Goal: Task Accomplishment & Management: Manage account settings

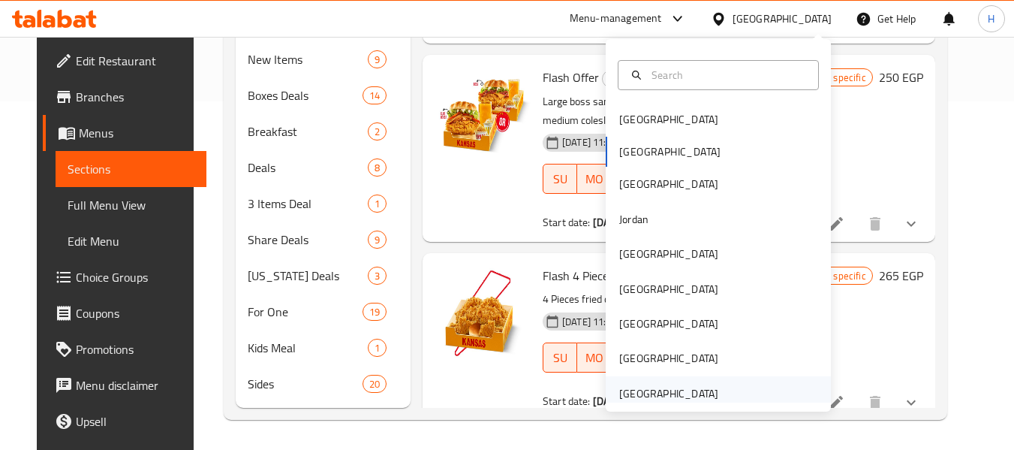
scroll to position [192, 0]
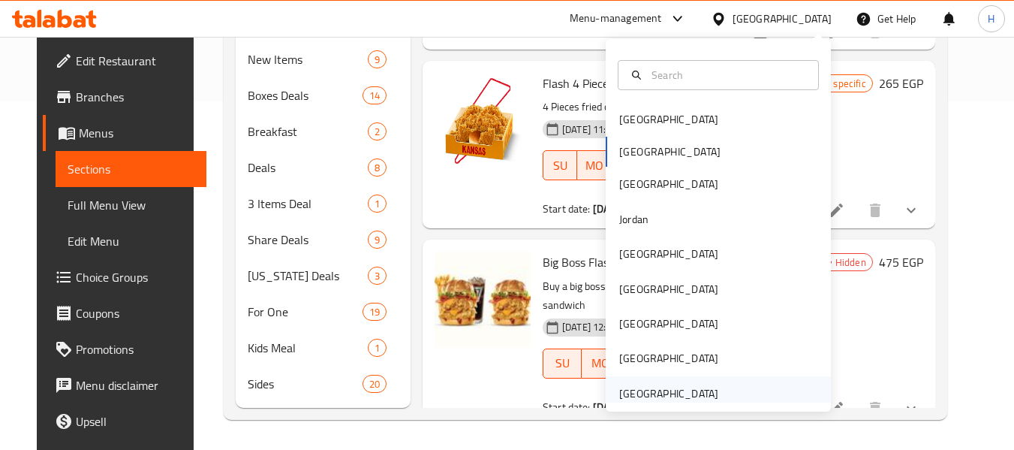
click at [717, 390] on div "[GEOGRAPHIC_DATA]" at bounding box center [668, 393] width 123 height 35
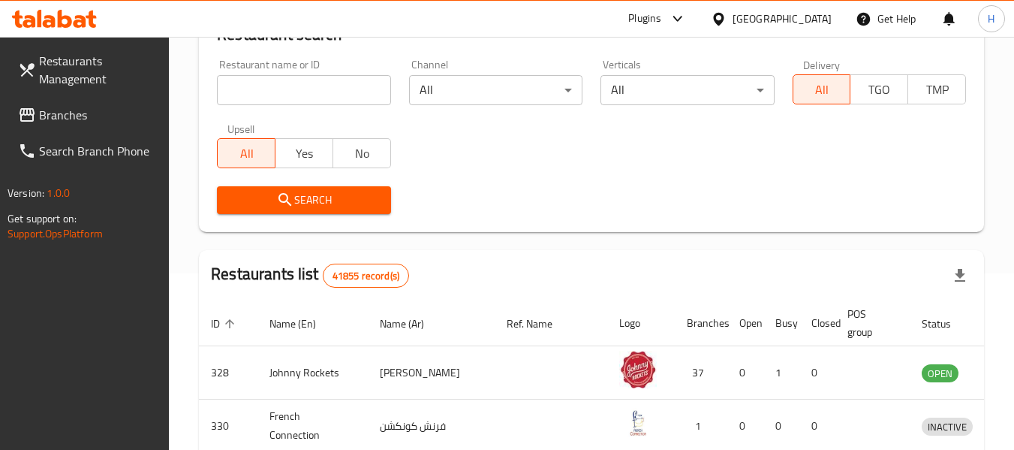
scroll to position [148, 0]
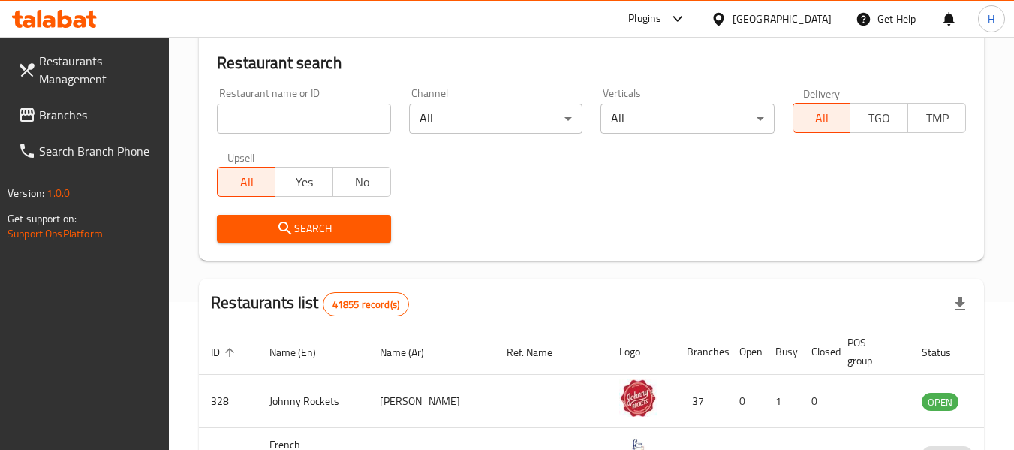
click at [86, 98] on link "Branches" at bounding box center [88, 115] width 164 height 36
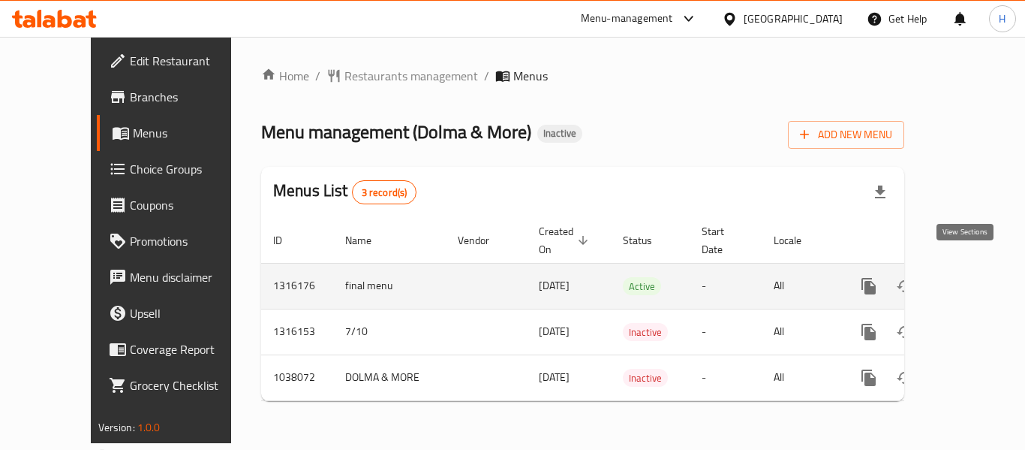
click at [970, 279] on icon "enhanced table" at bounding box center [977, 286] width 14 height 14
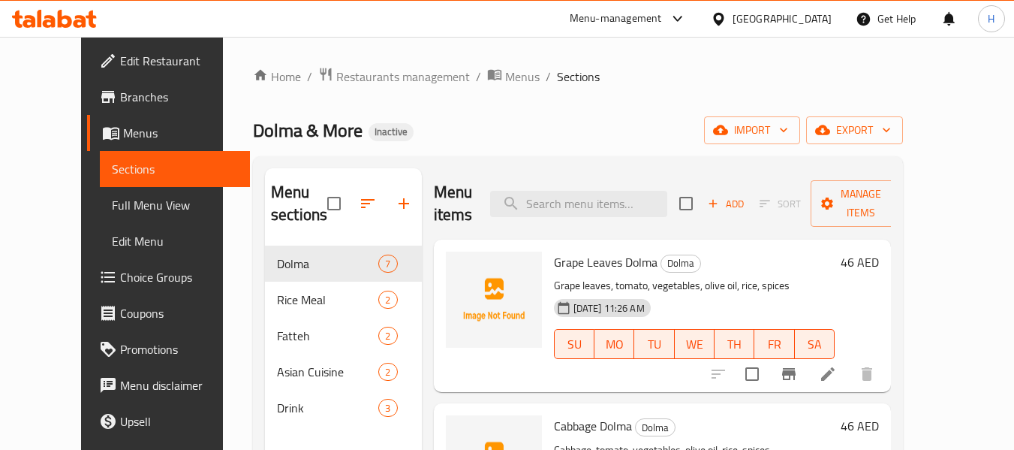
drag, startPoint x: 681, startPoint y: 149, endPoint x: 712, endPoint y: 140, distance: 31.3
click at [681, 147] on div "Home / Restaurants management / Menus / Sections Dolma & More Inactive import e…" at bounding box center [578, 348] width 650 height 563
click at [788, 128] on span "import" at bounding box center [752, 130] width 72 height 19
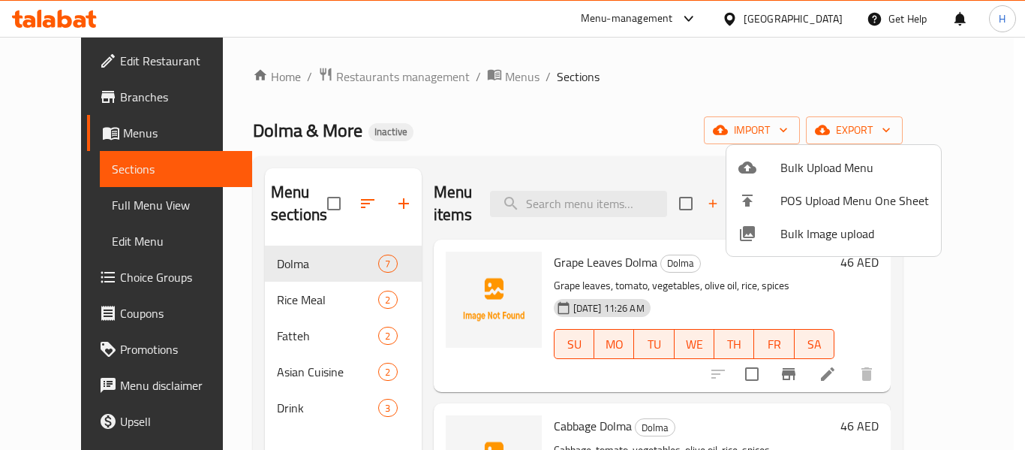
click at [802, 234] on span "Bulk Image upload" at bounding box center [855, 233] width 149 height 18
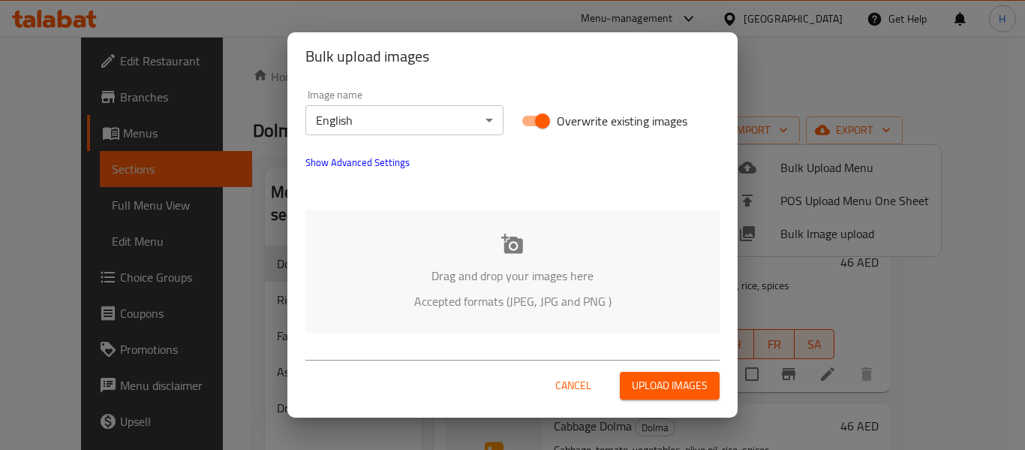
click at [504, 258] on div "Drag and drop your images here Accepted formats (JPEG, JPG and PNG )" at bounding box center [512, 271] width 414 height 122
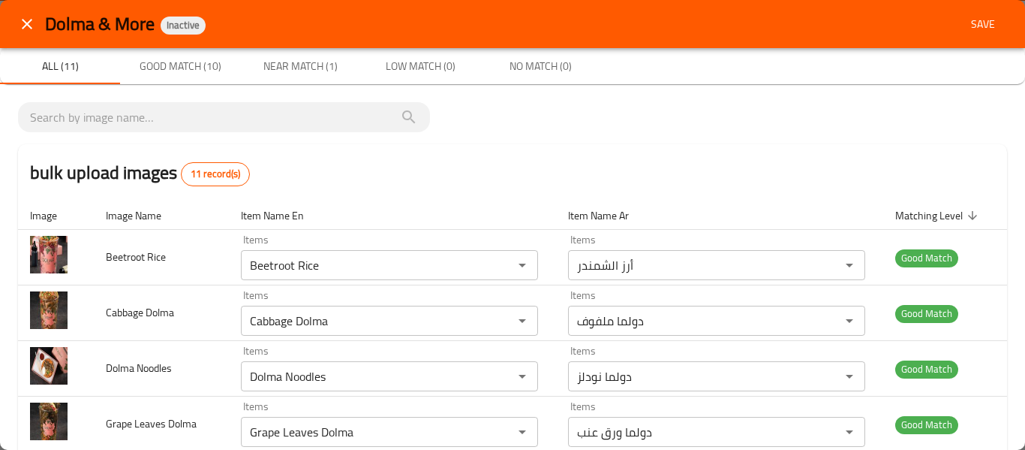
click at [965, 31] on span "Save" at bounding box center [983, 24] width 36 height 19
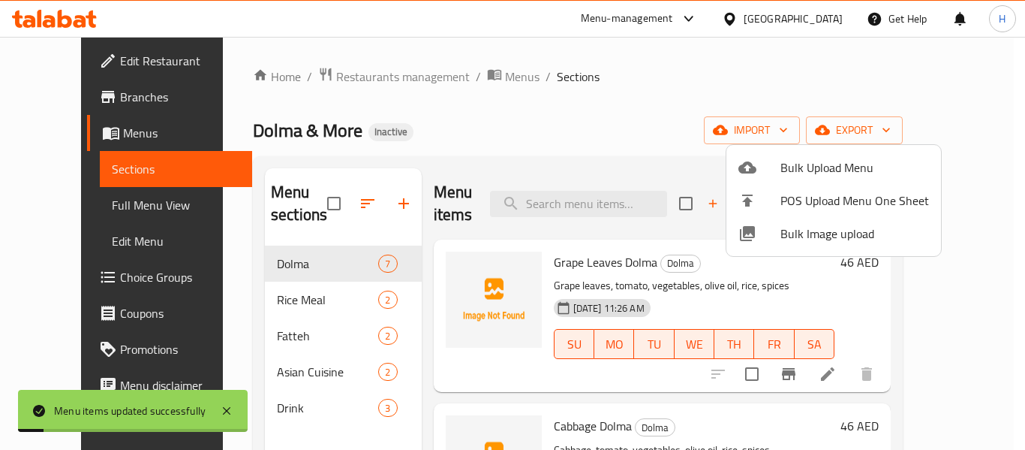
click at [70, 227] on div at bounding box center [512, 225] width 1025 height 450
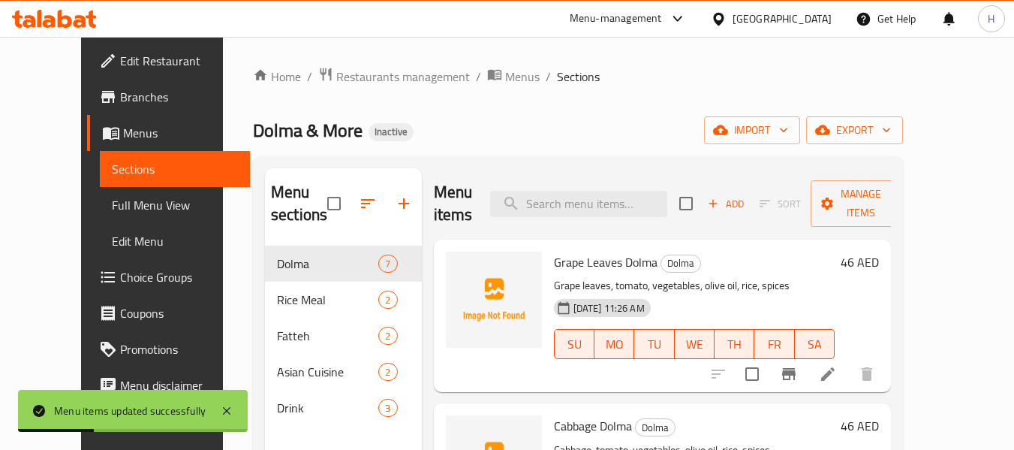
click at [112, 210] on span "Full Menu View" at bounding box center [175, 205] width 127 height 18
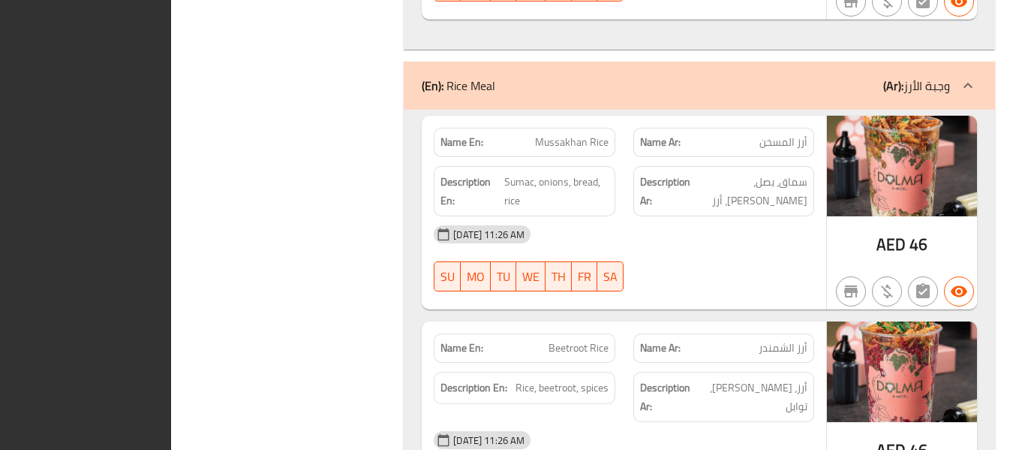
click at [323, 353] on div "Filter Branches Branches Popular filters Free items Branch specific items Has c…" at bounding box center [293, 342] width 203 height 3883
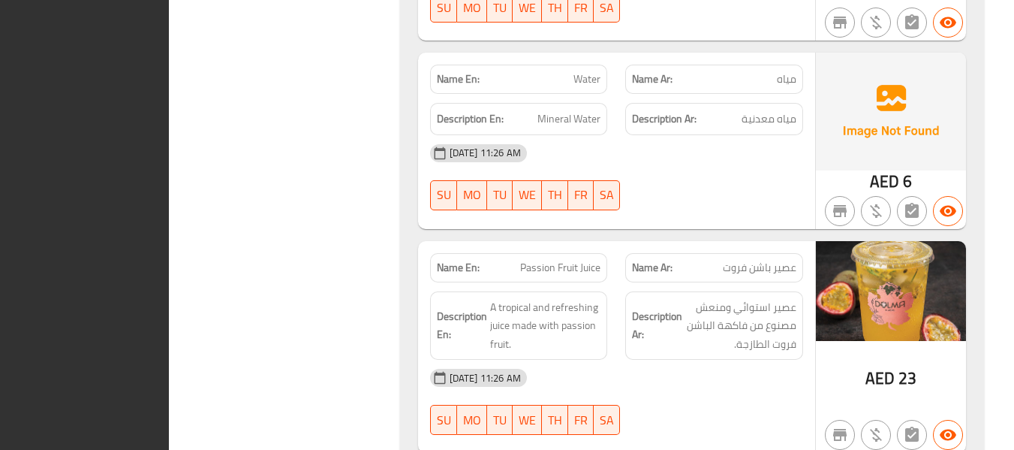
scroll to position [3630, 0]
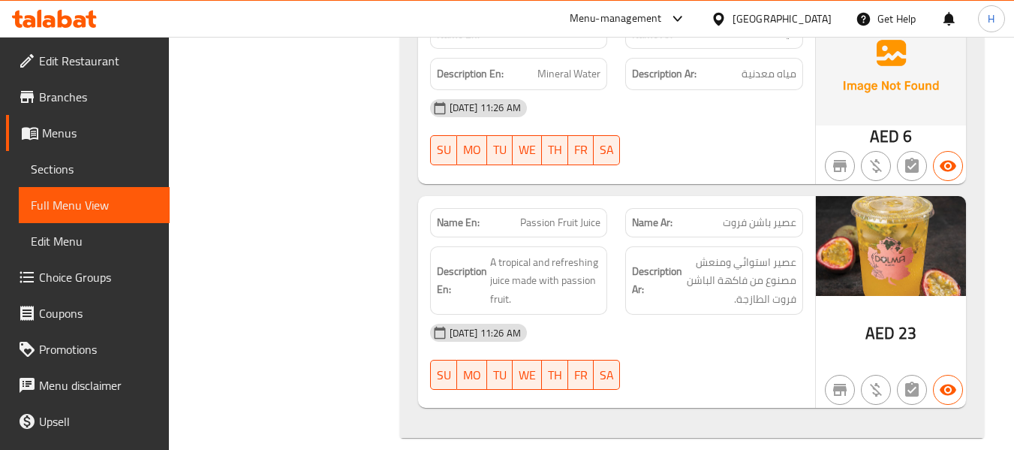
click at [35, 56] on icon at bounding box center [27, 61] width 18 height 18
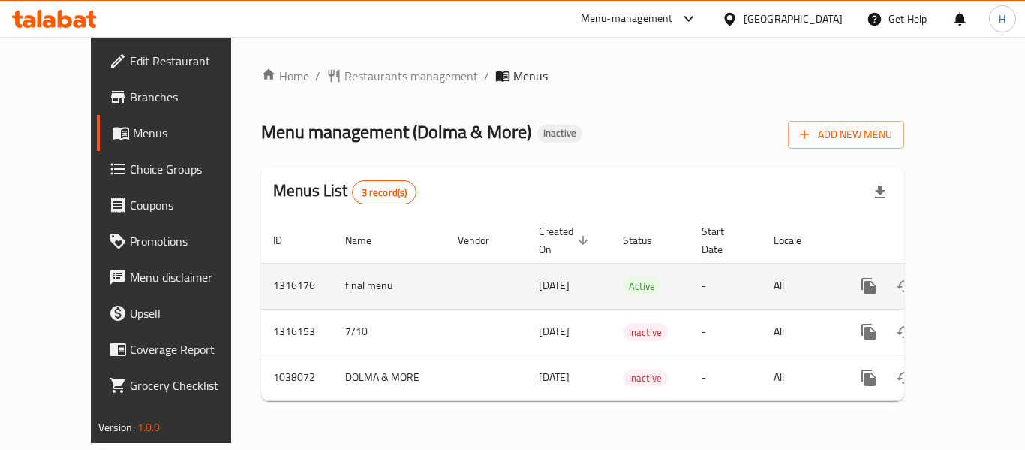
click at [959, 269] on link "enhanced table" at bounding box center [977, 286] width 36 height 36
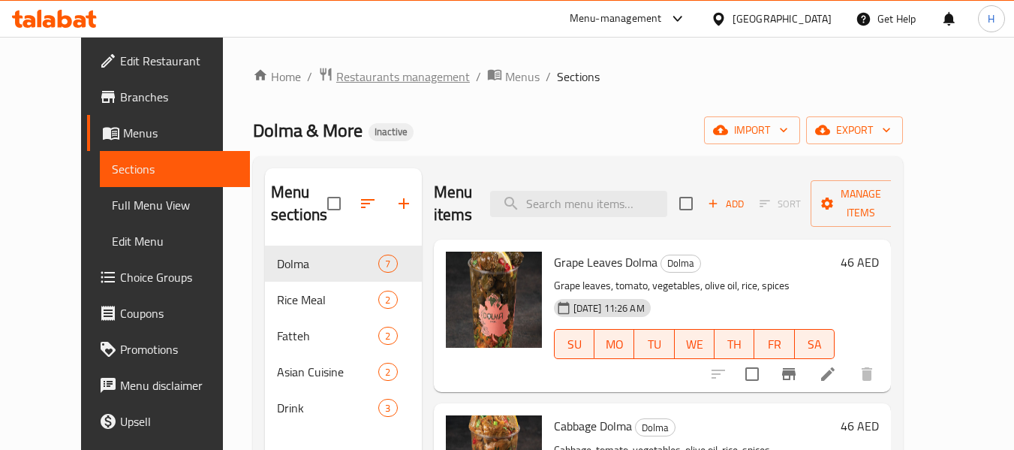
click at [383, 77] on span "Restaurants management" at bounding box center [403, 77] width 134 height 18
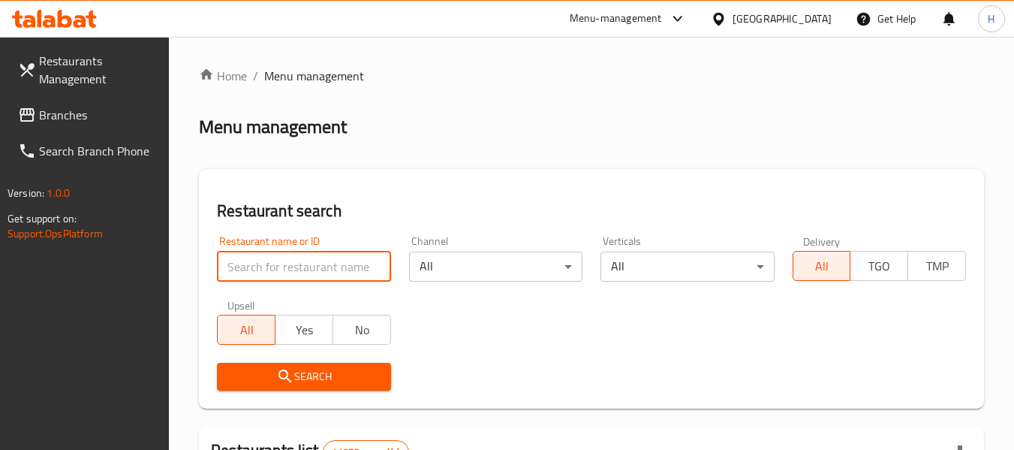
click at [342, 263] on input "search" at bounding box center [303, 266] width 173 height 30
paste input "779929"
type input "779929"
click button "Search" at bounding box center [303, 377] width 173 height 28
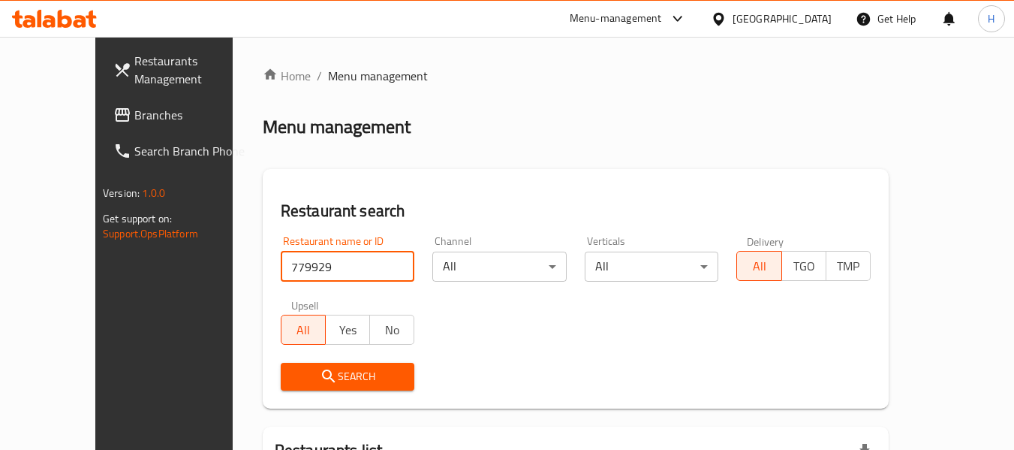
click at [134, 146] on span "Search Branch Phone" at bounding box center [193, 151] width 119 height 18
click at [134, 121] on span "Branches" at bounding box center [193, 115] width 119 height 18
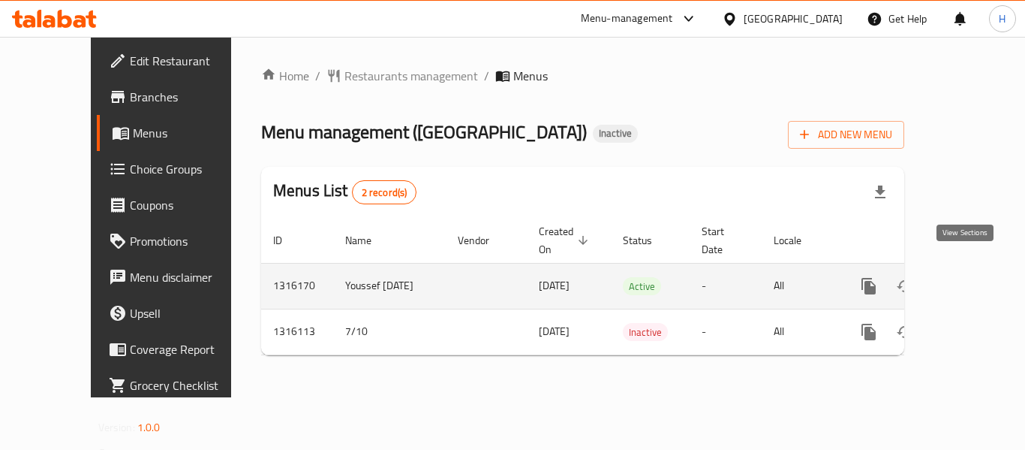
click at [969, 268] on link "enhanced table" at bounding box center [977, 286] width 36 height 36
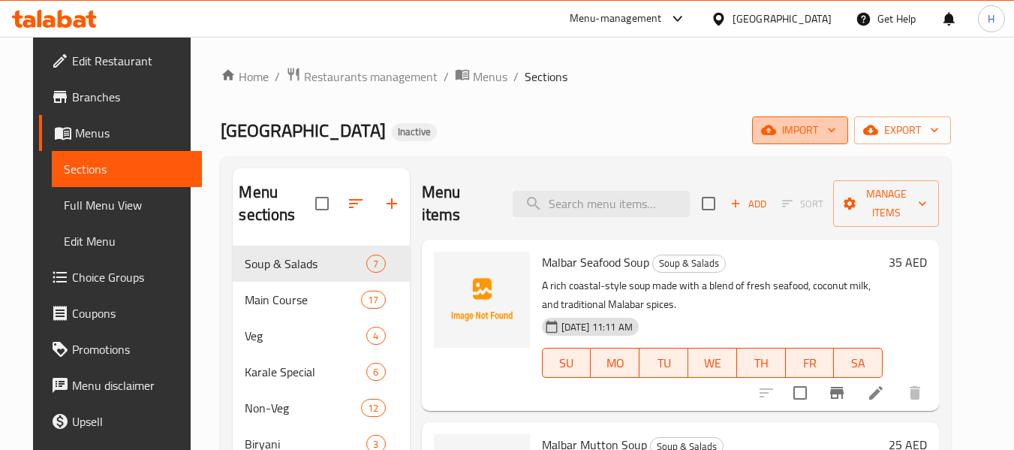
click at [822, 142] on button "import" at bounding box center [800, 130] width 96 height 28
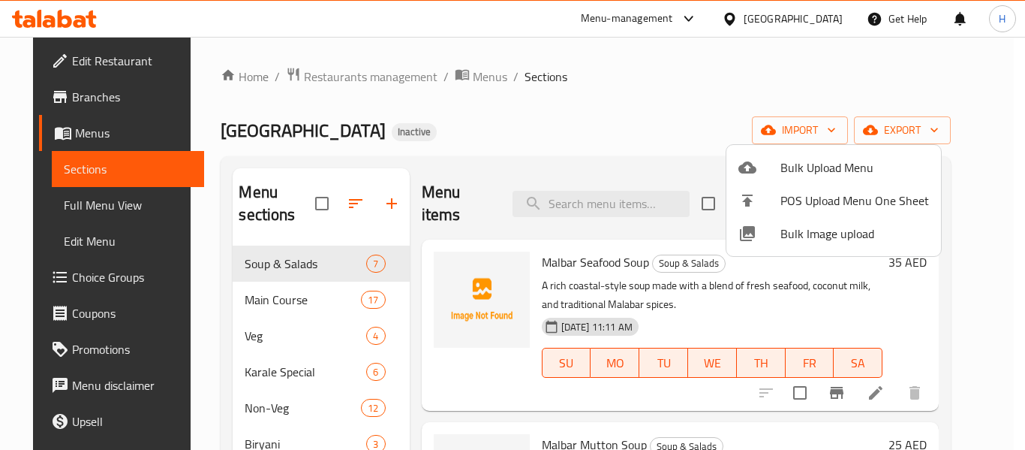
click at [786, 242] on span "Bulk Image upload" at bounding box center [855, 233] width 149 height 18
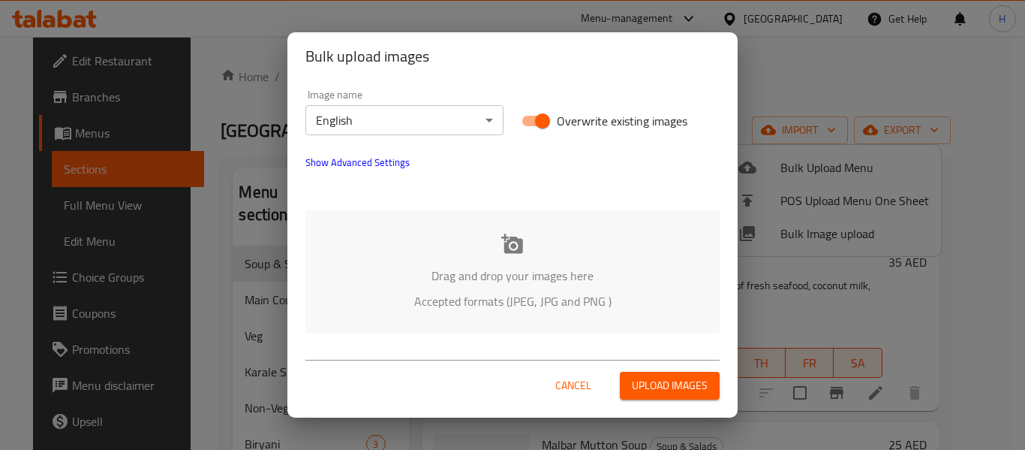
click at [450, 242] on div "Drag and drop your images here Accepted formats (JPEG, JPG and PNG )" at bounding box center [512, 271] width 414 height 122
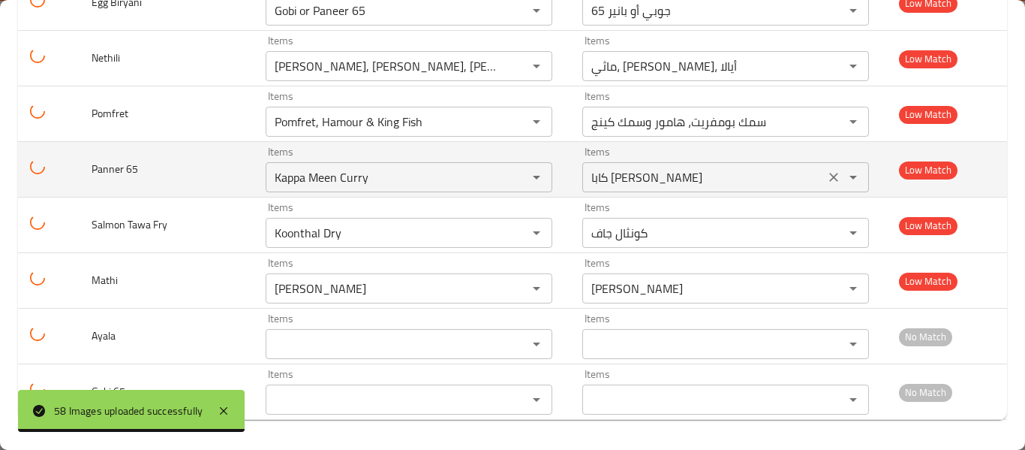
scroll to position [2831, 0]
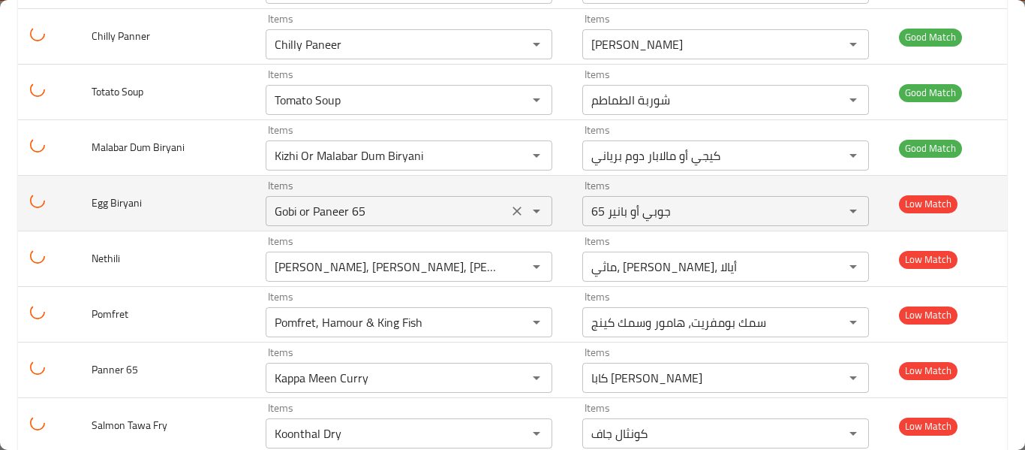
click at [397, 197] on div "Gobi or Paneer 65 Items" at bounding box center [409, 211] width 287 height 30
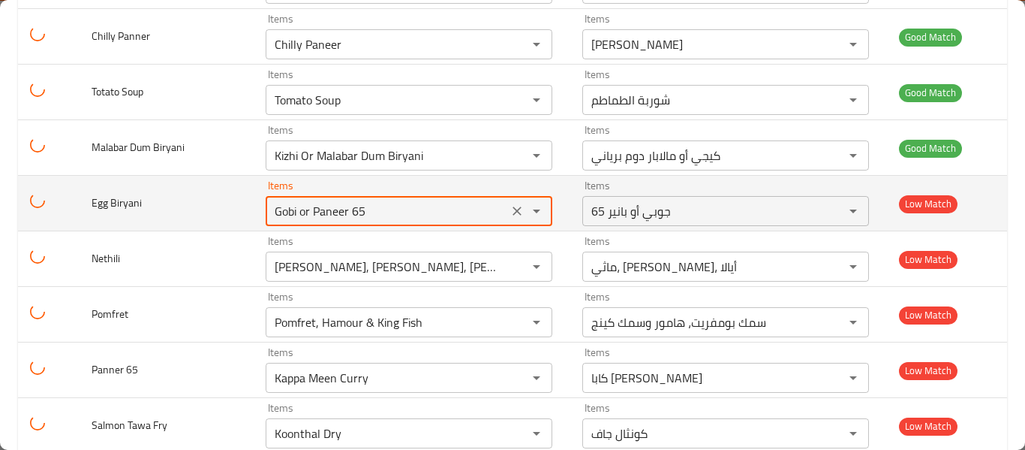
click at [330, 207] on Biryani "Gobi or Paneer 65" at bounding box center [386, 210] width 233 height 21
click at [303, 212] on Biryani "Gobi or Paneer 65" at bounding box center [386, 210] width 233 height 21
click at [303, 213] on Biryani "Gobi or Paneer 65" at bounding box center [386, 210] width 233 height 21
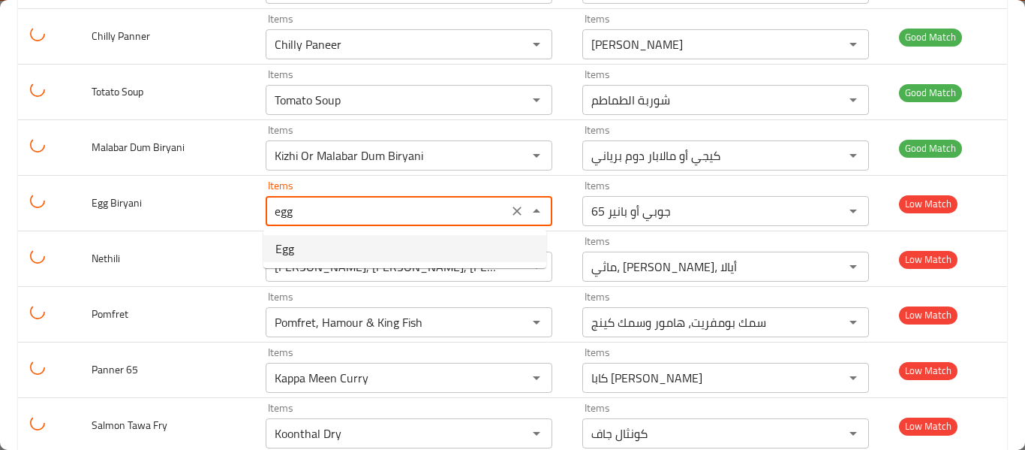
click at [299, 254] on Biryani-option-0 "Egg" at bounding box center [404, 248] width 283 height 27
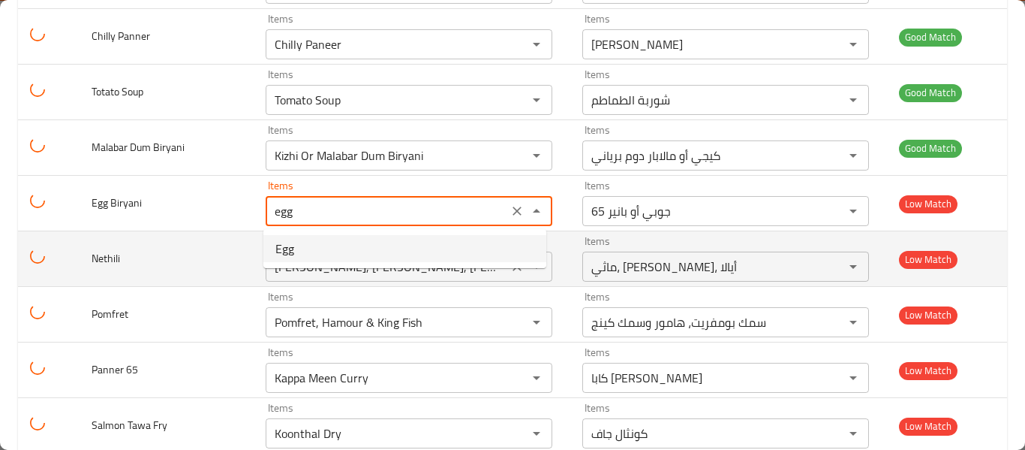
type Biryani "Egg"
type Biryani-ar "بيض"
type Biryani "Egg"
click at [358, 275] on input "Mathi, Nethili, Ayala" at bounding box center [386, 266] width 233 height 21
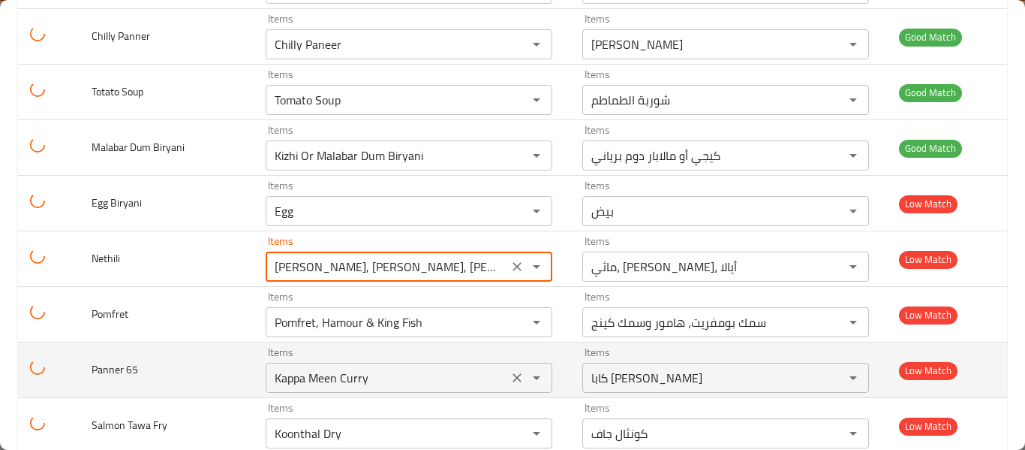
click at [334, 354] on div "Items Kappa Meen Curry Items" at bounding box center [409, 370] width 287 height 46
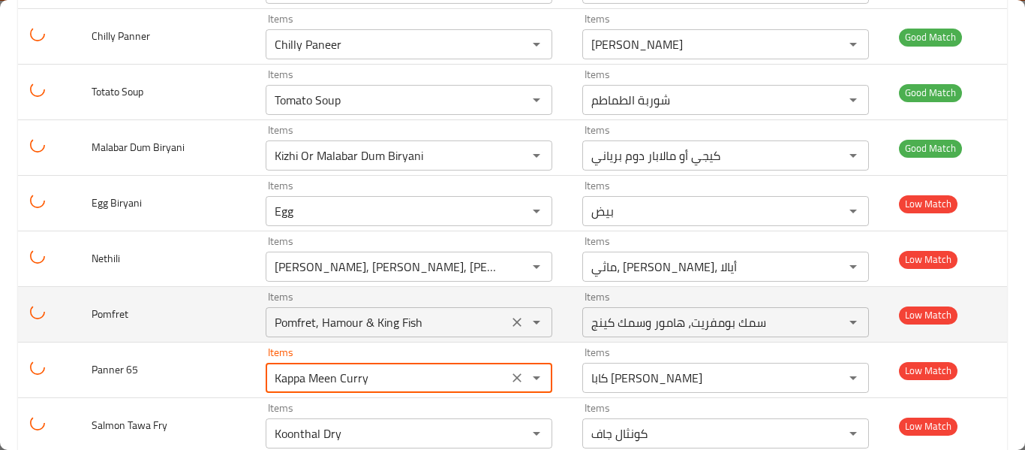
click at [324, 331] on input "Pomfret, Hamour & King Fish" at bounding box center [386, 321] width 233 height 21
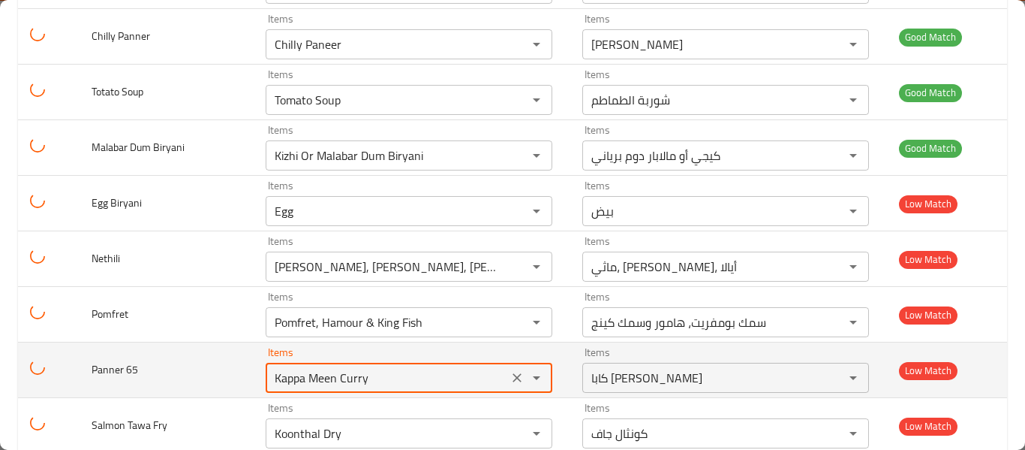
click at [357, 387] on 65 "Kappa Meen Curry" at bounding box center [386, 377] width 233 height 21
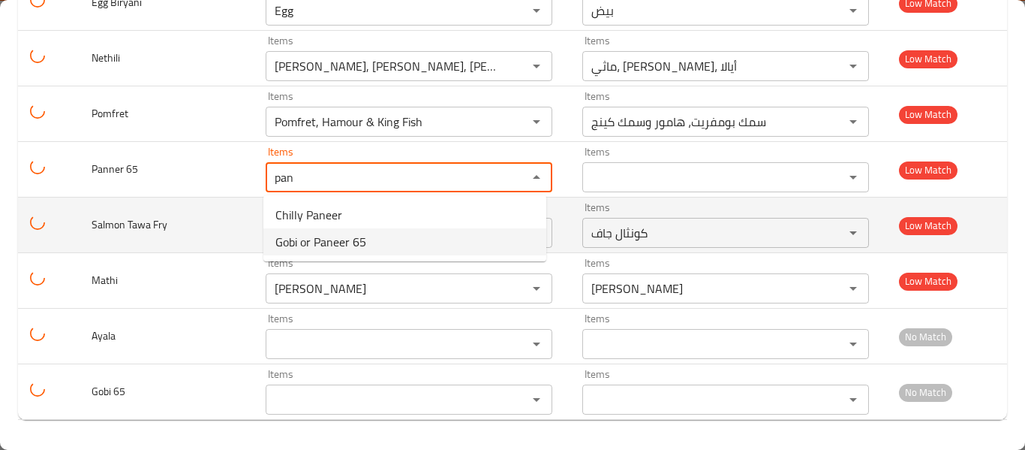
click at [345, 242] on span "Gobi or Paneer 65" at bounding box center [320, 242] width 91 height 18
type 65 "Gobi or Paneer 65"
type 65-ar "جوبي أو بانير 65"
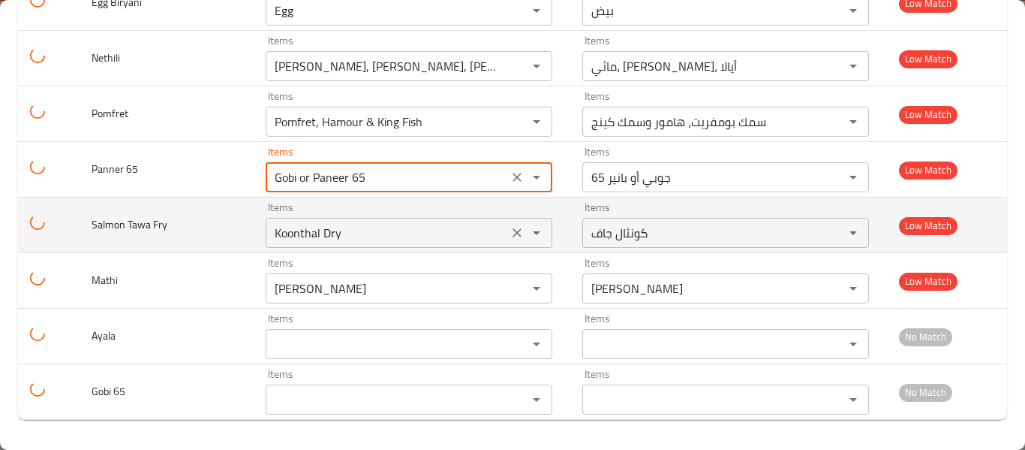
type 65 "Gobi or Paneer 65"
click at [338, 242] on Fry "Koonthal Dry" at bounding box center [386, 232] width 233 height 21
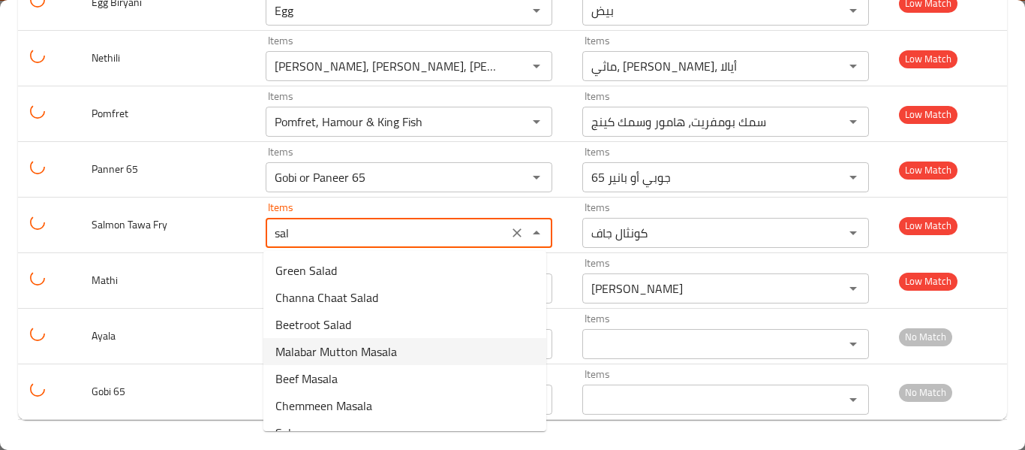
scroll to position [21, 0]
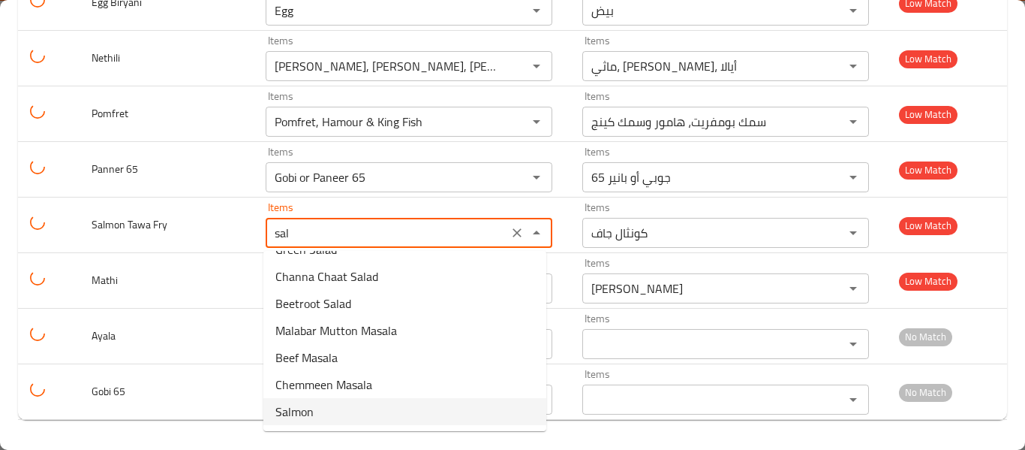
click at [331, 415] on Fry-option-6 "Salmon" at bounding box center [404, 411] width 283 height 27
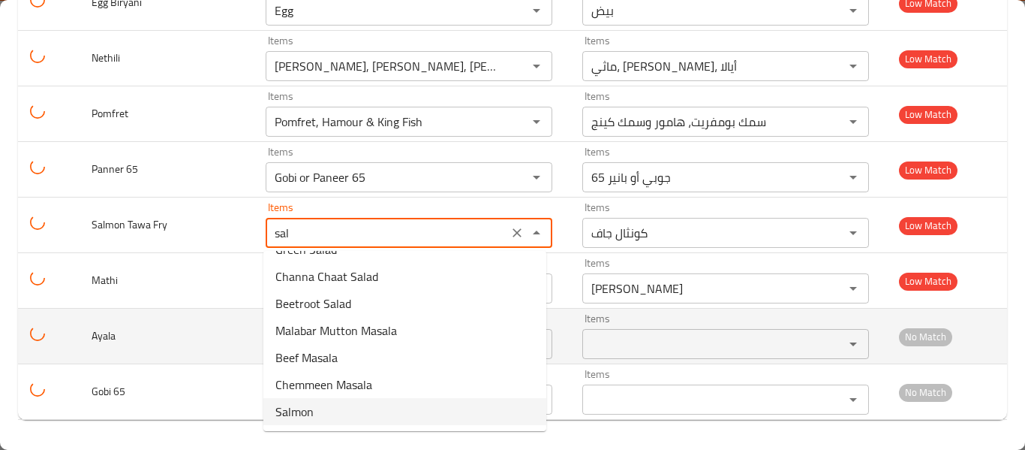
type Fry "Salmon"
type Fry-ar "سمك السلمون"
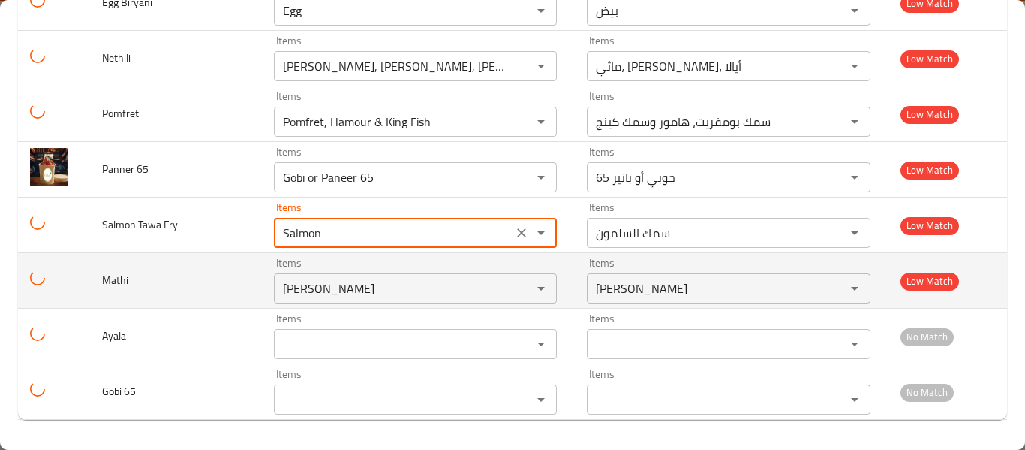
type Fry "Salmon"
click at [340, 305] on td "Items Meen Pollichathu Items" at bounding box center [418, 281] width 313 height 56
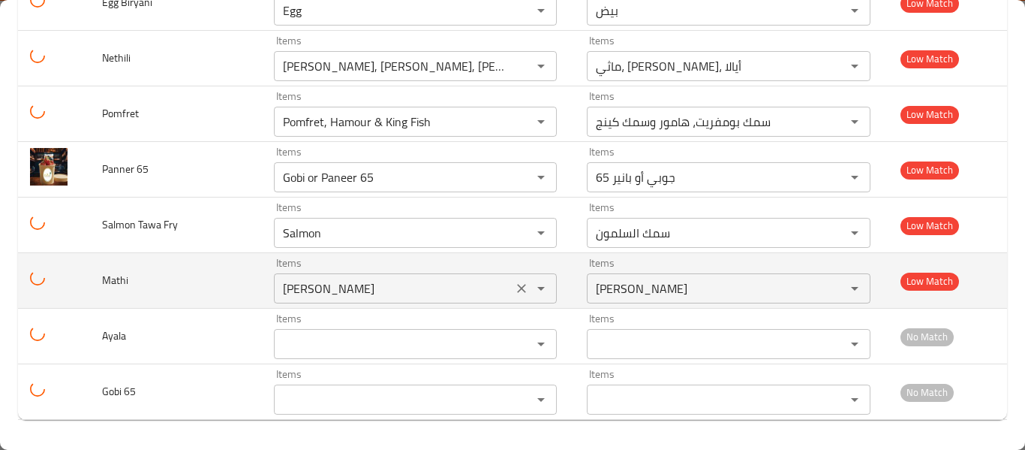
click at [340, 290] on input "Meen Pollichathu" at bounding box center [393, 288] width 230 height 21
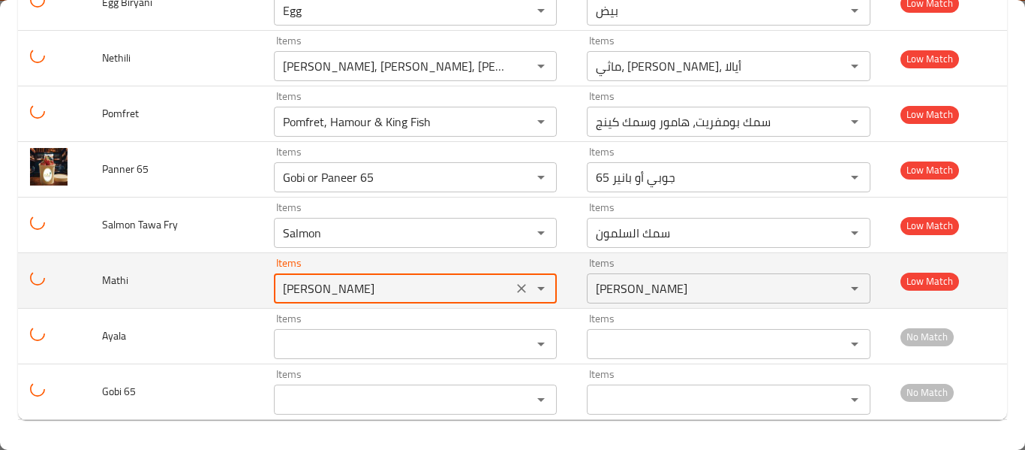
click at [340, 290] on input "Meen Pollichathu" at bounding box center [393, 288] width 230 height 21
click at [357, 293] on input "Meen Pollichathu" at bounding box center [393, 288] width 230 height 21
click at [357, 294] on input "Meen Pollichathu" at bounding box center [393, 288] width 230 height 21
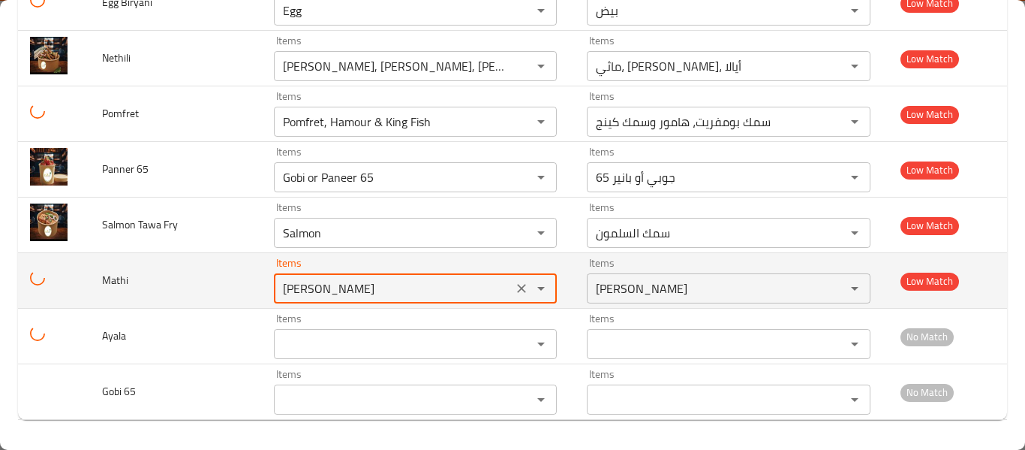
click at [357, 296] on input "Meen Pollichathu" at bounding box center [393, 288] width 230 height 21
click at [357, 294] on input "Meen Pollichathu" at bounding box center [393, 288] width 230 height 21
click at [532, 285] on icon "Open" at bounding box center [541, 288] width 18 height 18
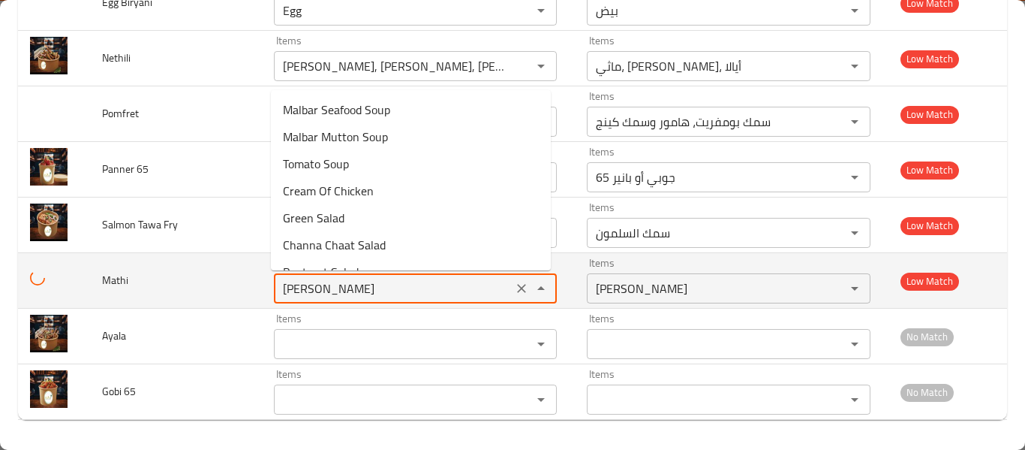
click at [516, 293] on icon "Clear" at bounding box center [521, 288] width 15 height 15
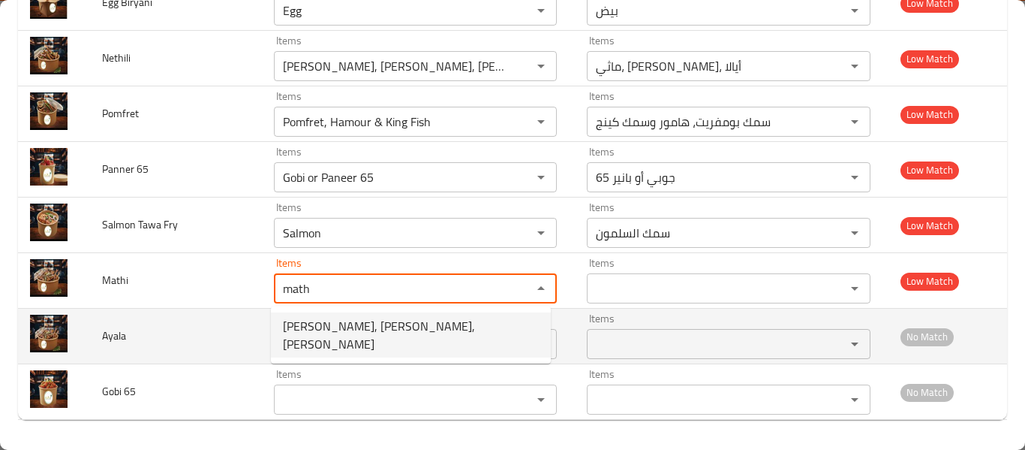
click at [289, 332] on span "Mathi, Nethili, Ayala" at bounding box center [411, 335] width 256 height 36
type input "Mathi, Nethili, Ayala"
type input "ماثي، نيثيلي، أيالا"
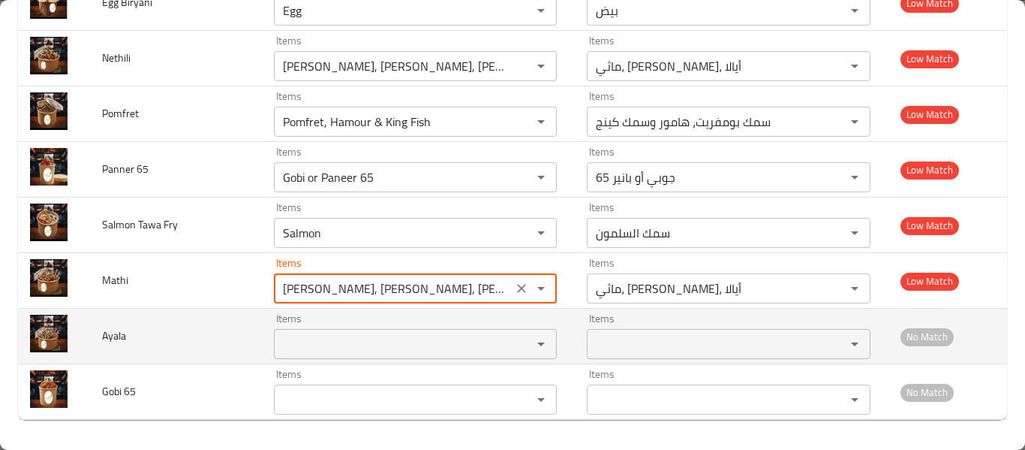
type input "Mathi, Nethili, Ayala"
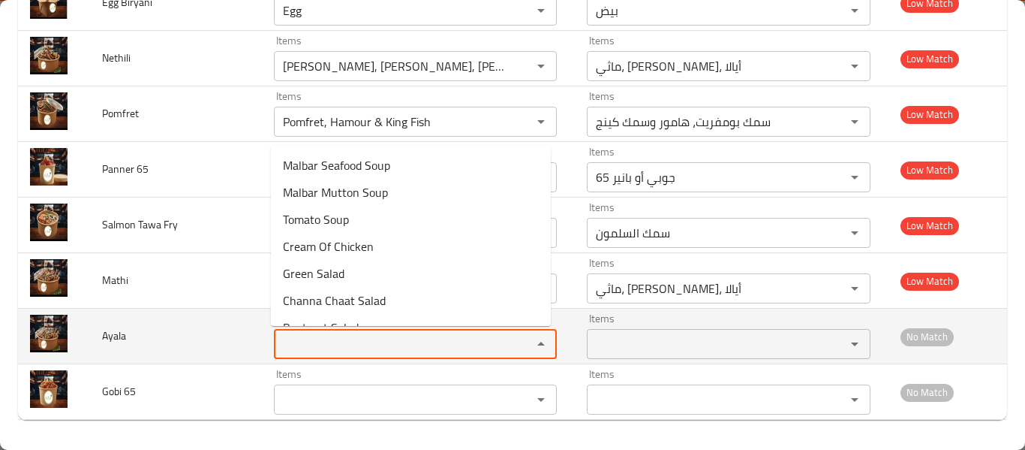
click at [354, 345] on input "Items" at bounding box center [393, 343] width 230 height 21
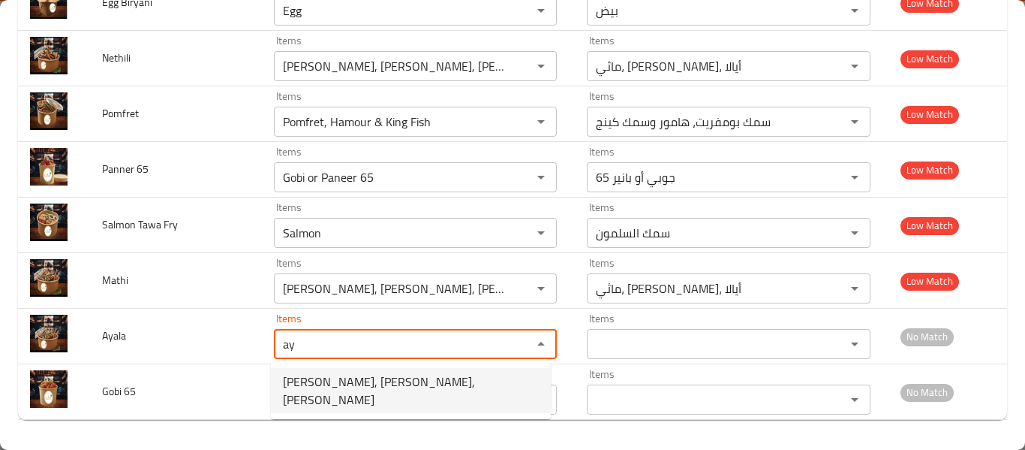
click at [354, 390] on span "Mathi, Nethili, Ayala" at bounding box center [411, 390] width 256 height 36
type input "Mathi, Nethili, Ayala"
type input "ماثي، نيثيلي، أيالا"
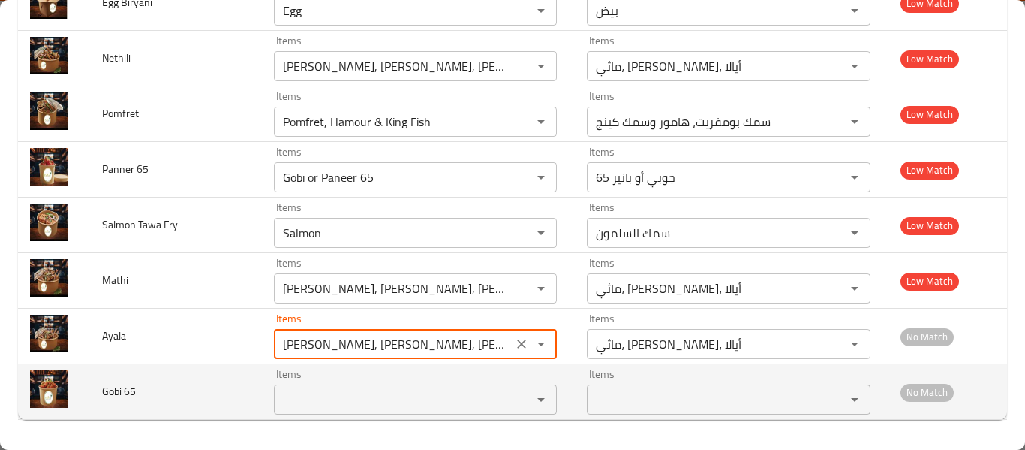
type input "Mathi, Nethili, Ayala"
click at [354, 394] on 65 "Items" at bounding box center [393, 399] width 230 height 21
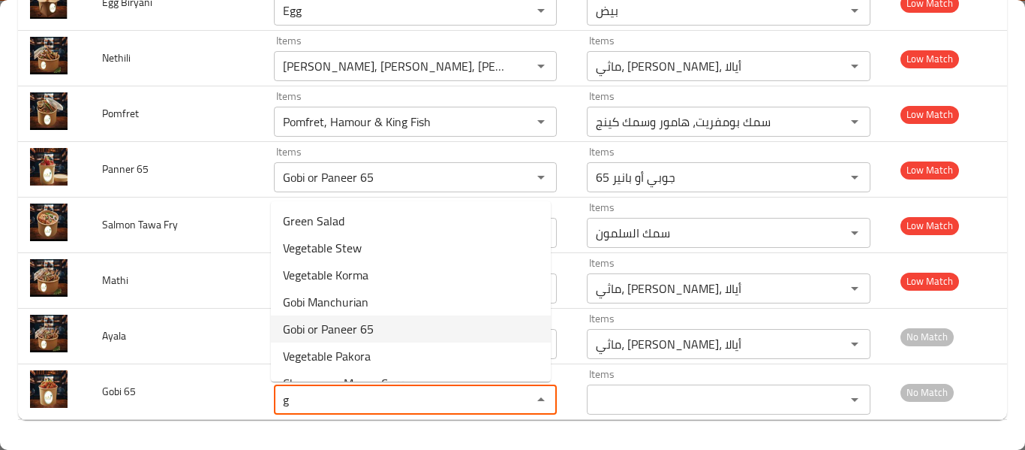
click at [378, 325] on 65-option-4 "Gobi or Paneer 65" at bounding box center [411, 328] width 280 height 27
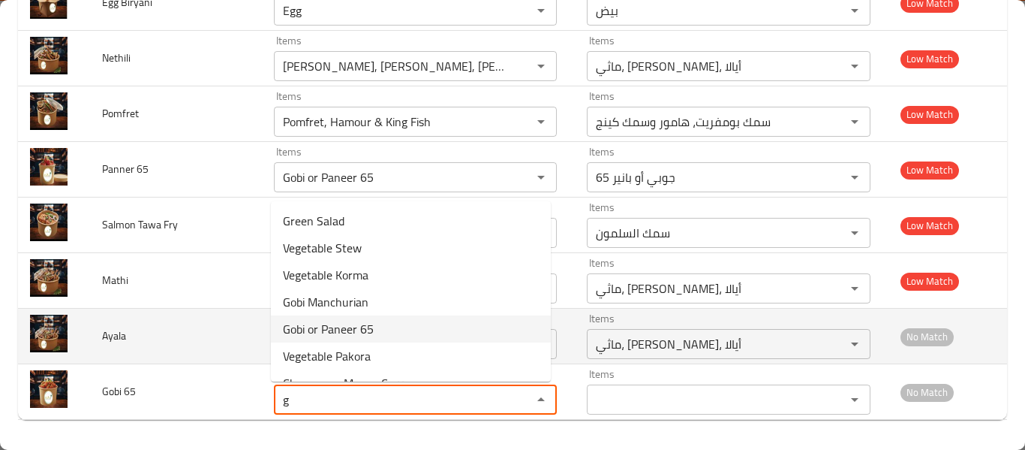
type 65 "Gobi or Paneer 65"
type 65-ar "جوبي أو بانير 65"
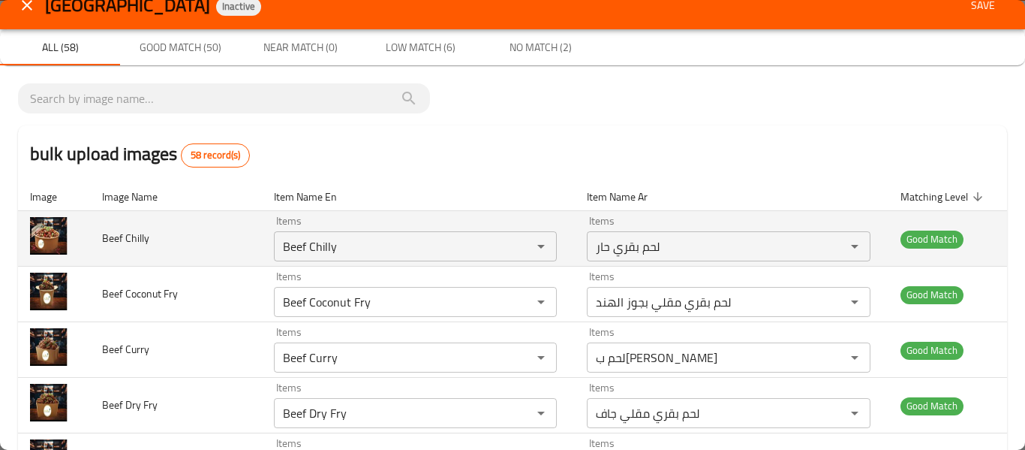
scroll to position [0, 0]
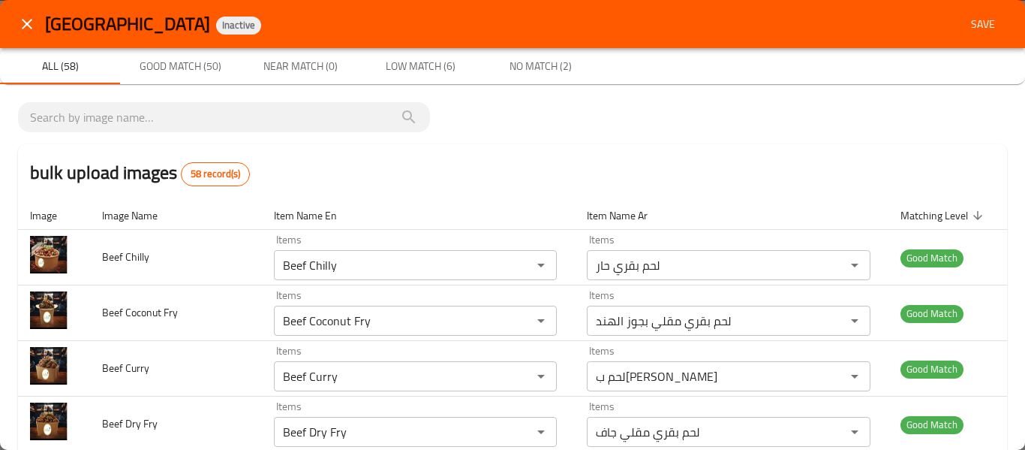
type 65 "Gobi or Paneer 65"
click at [965, 22] on span "Save" at bounding box center [983, 24] width 36 height 19
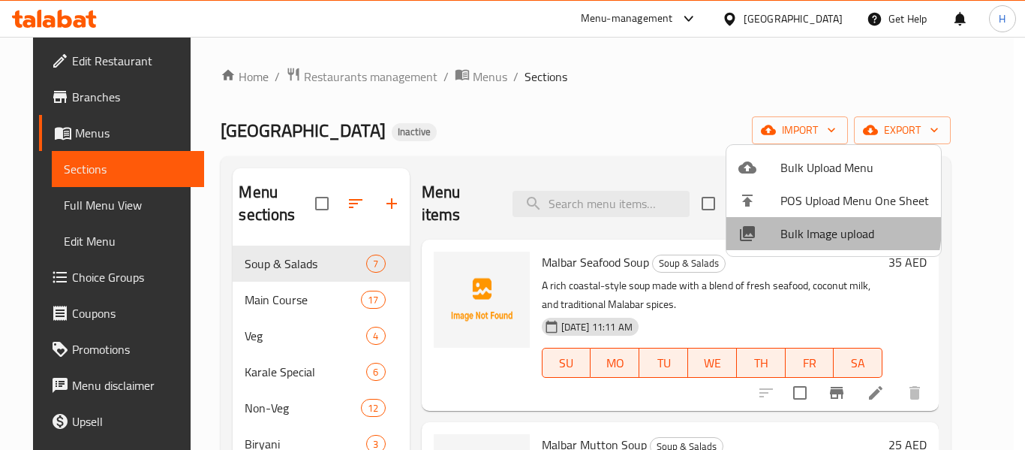
click at [811, 227] on span "Bulk Image upload" at bounding box center [855, 233] width 149 height 18
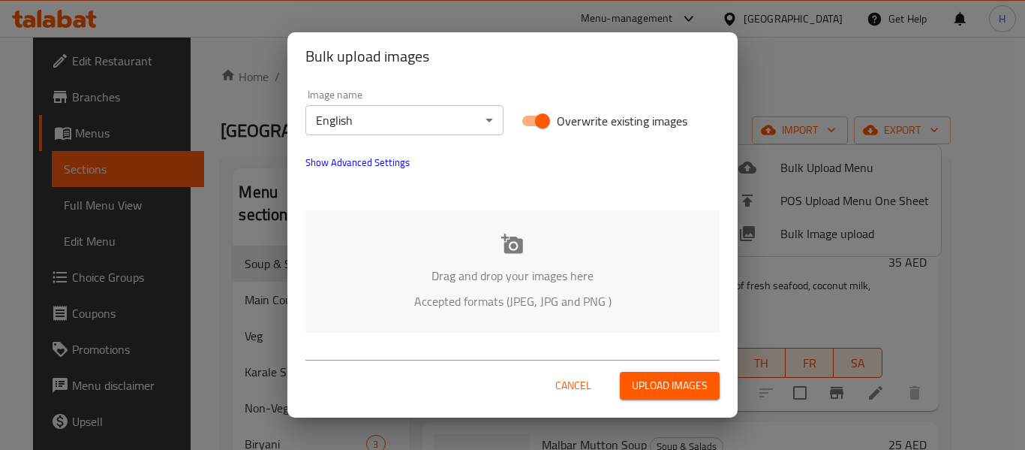
click at [531, 253] on div "Drag and drop your images here Accepted formats (JPEG, JPG and PNG )" at bounding box center [512, 271] width 414 height 122
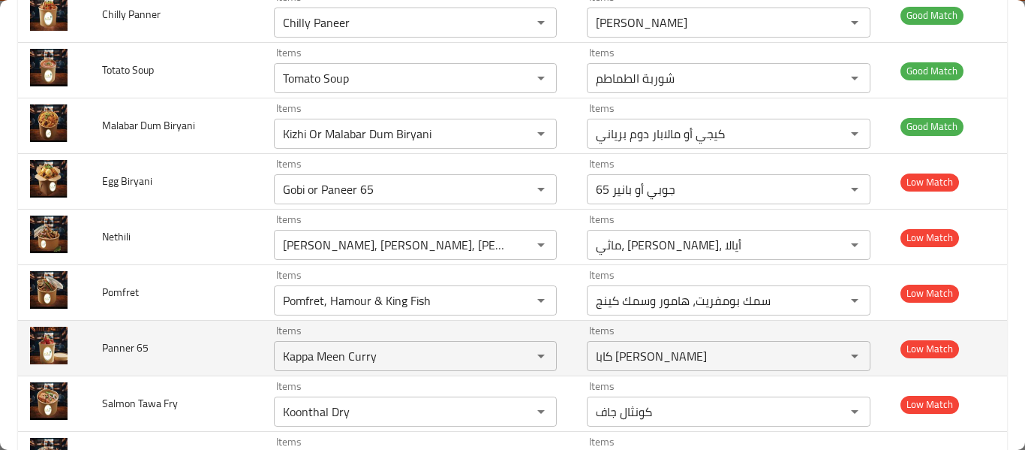
scroll to position [2831, 0]
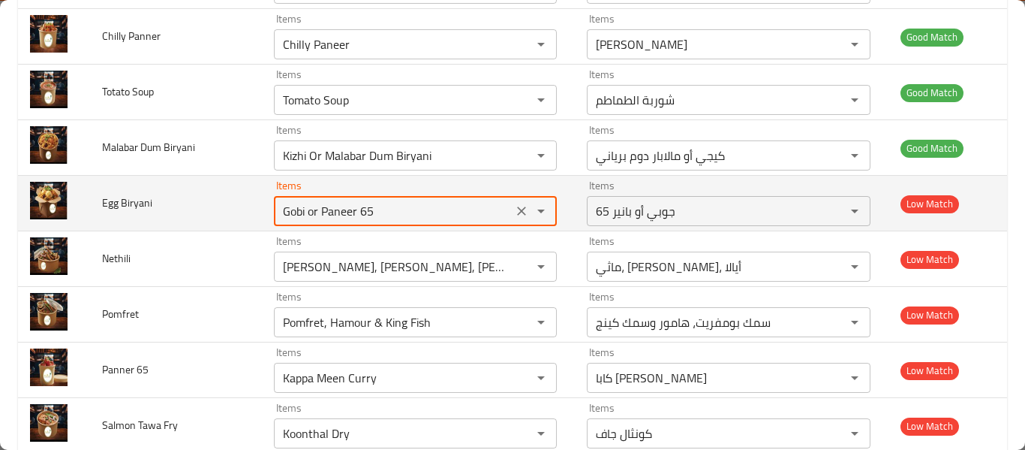
click at [362, 215] on Biryani "Gobi or Paneer 65" at bounding box center [393, 210] width 230 height 21
click at [362, 214] on Biryani "Gobi or Paneer 65" at bounding box center [393, 210] width 230 height 21
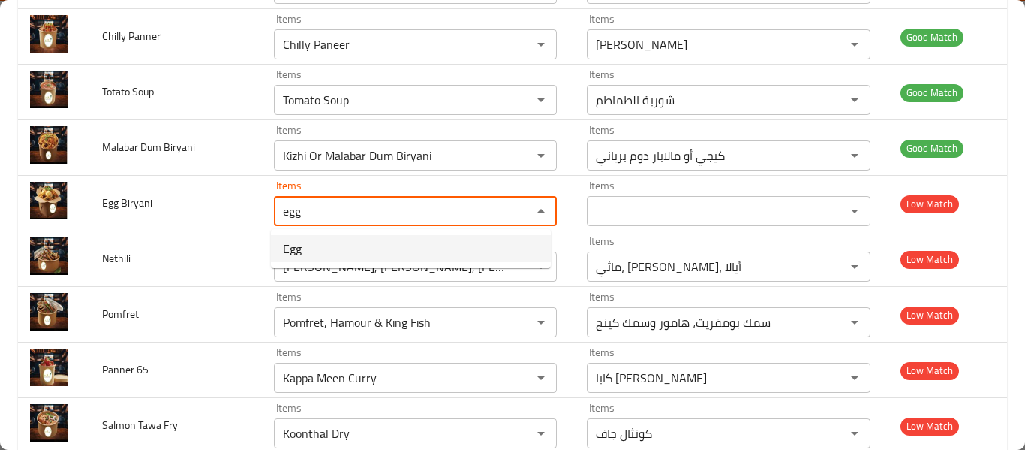
click at [304, 250] on Biryani-option-0 "Egg" at bounding box center [411, 248] width 280 height 27
type Biryani "Egg"
type Biryani-ar "بيض"
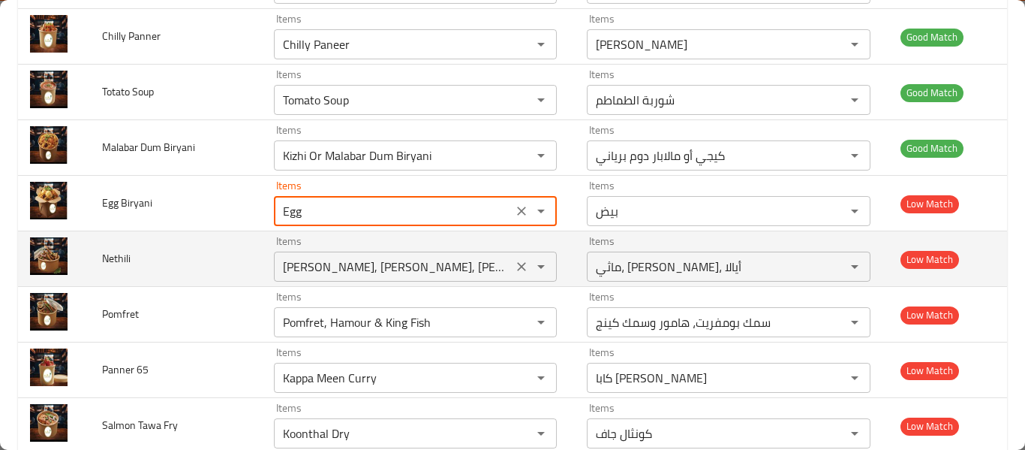
type Biryani "Egg"
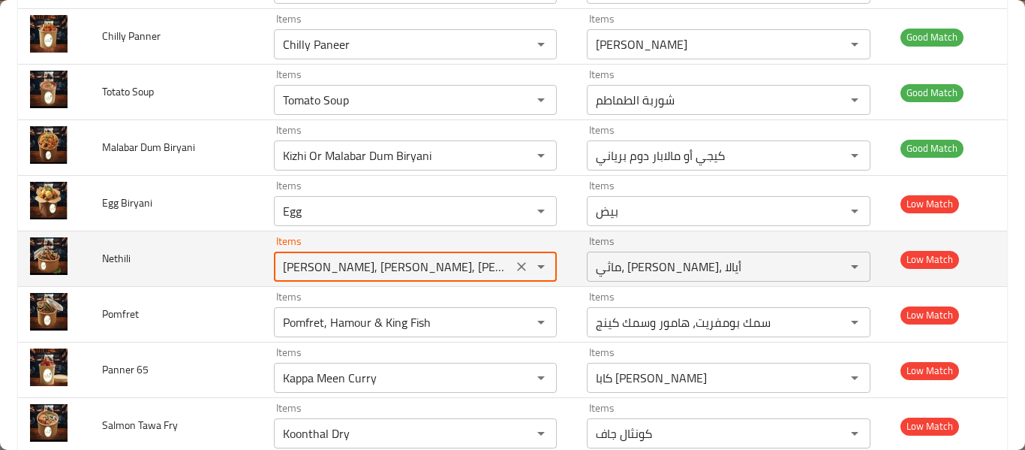
click at [341, 268] on input "Mathi, Nethili, Ayala" at bounding box center [393, 266] width 230 height 21
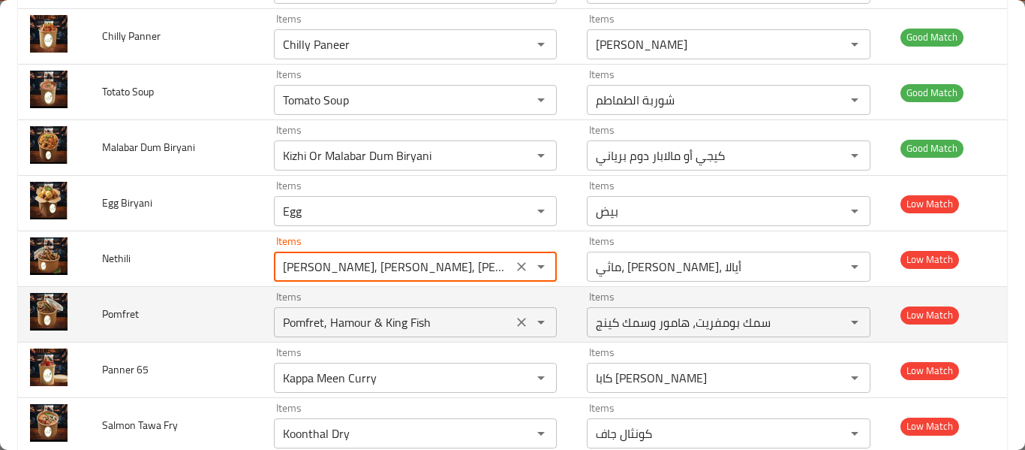
scroll to position [3031, 0]
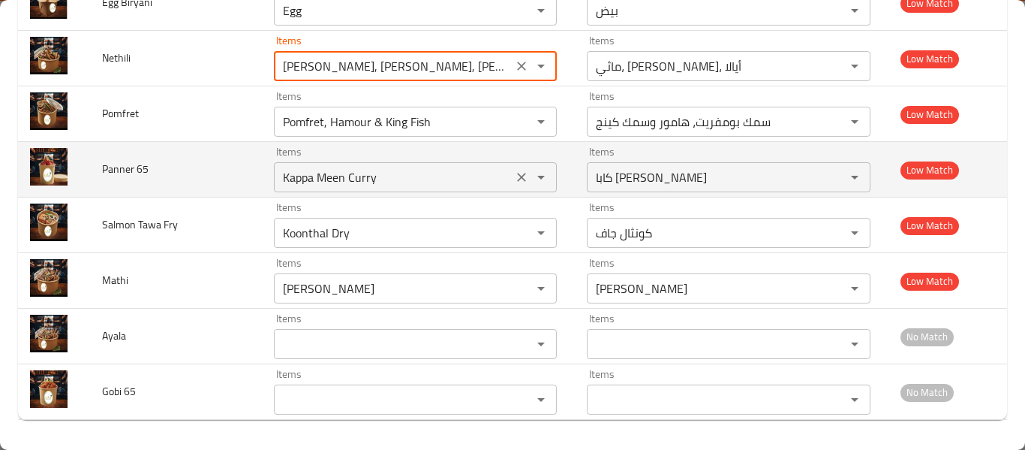
click at [498, 173] on 65 "Kappa Meen Curry" at bounding box center [393, 177] width 230 height 21
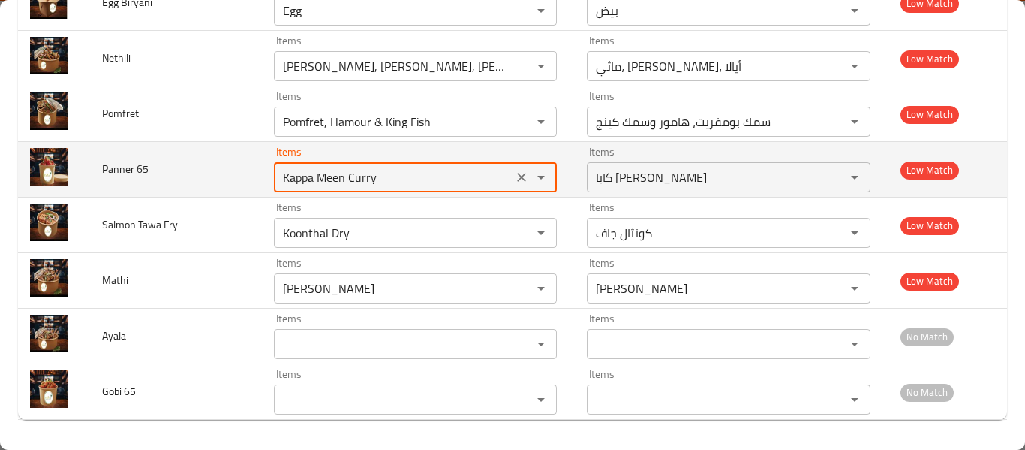
click at [514, 175] on icon "Clear" at bounding box center [521, 177] width 15 height 15
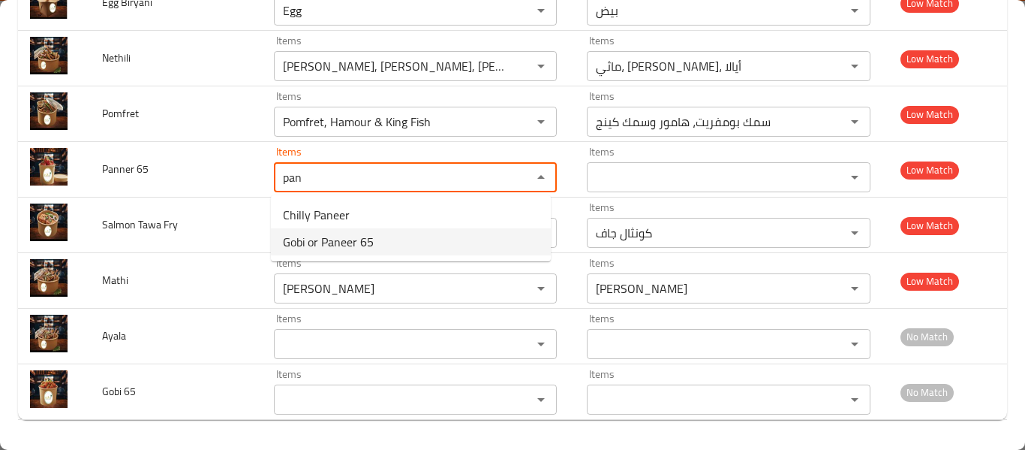
click at [330, 241] on span "Gobi or Paneer 65" at bounding box center [328, 242] width 91 height 18
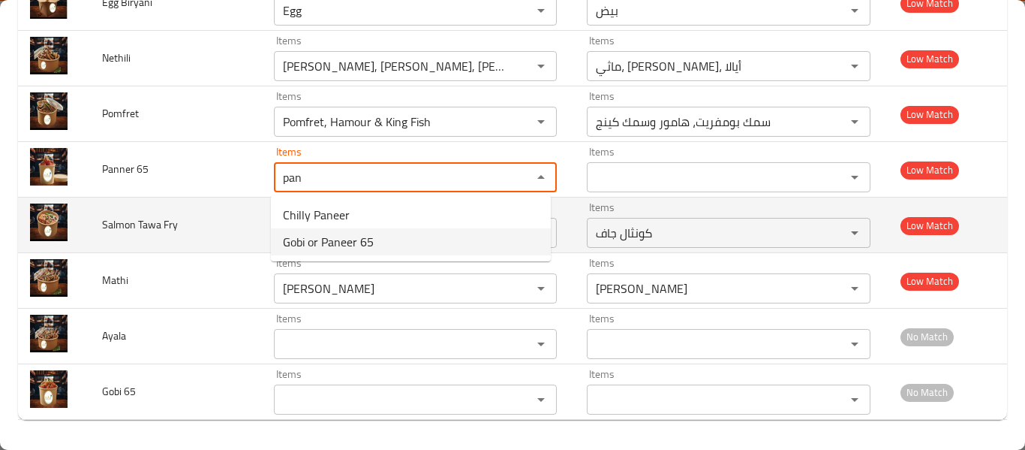
type 65 "Gobi or Paneer 65"
type 65-ar "جوبي أو بانير 65"
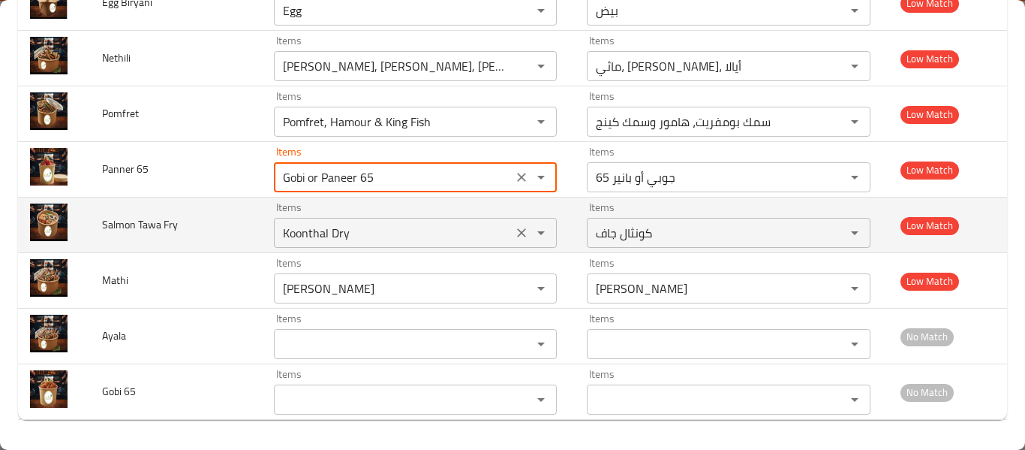
type 65 "Gobi or Paneer 65"
click at [322, 242] on Fry "Koonthal Dry" at bounding box center [393, 232] width 230 height 21
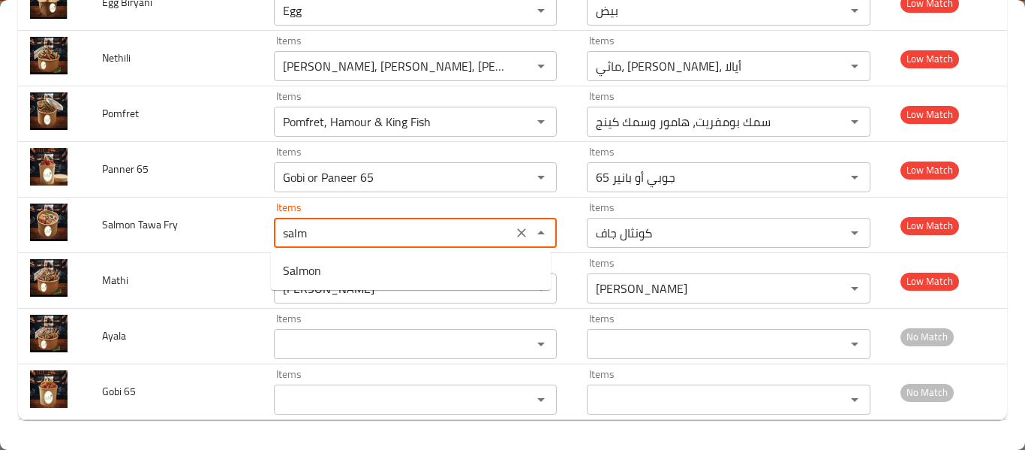
scroll to position [0, 0]
click at [325, 268] on Fry-option-0 "Salmon" at bounding box center [411, 270] width 280 height 27
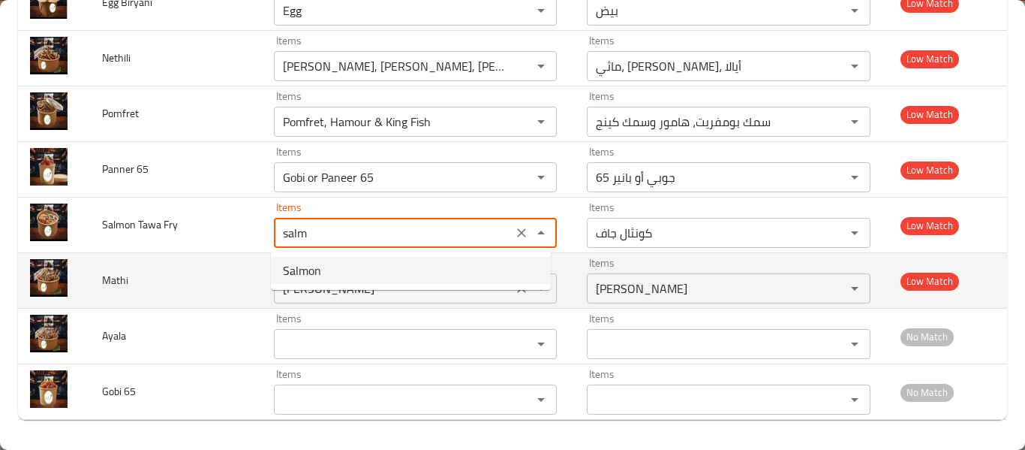
type Fry "Salmon"
type Fry-ar "سمك السلمون"
type Fry "Salmon"
click at [347, 296] on input "Meen Pollichathu" at bounding box center [393, 288] width 230 height 21
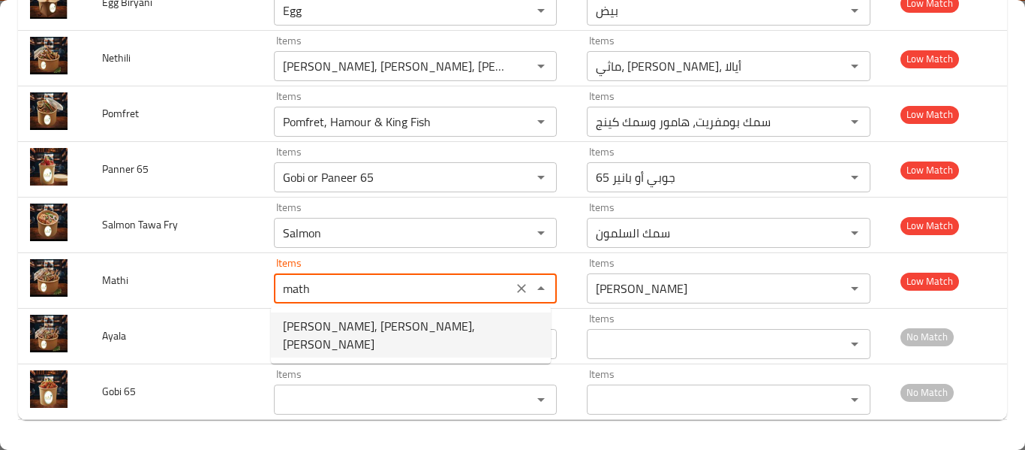
click at [332, 328] on span "Mathi, Nethili, Ayala" at bounding box center [411, 335] width 256 height 36
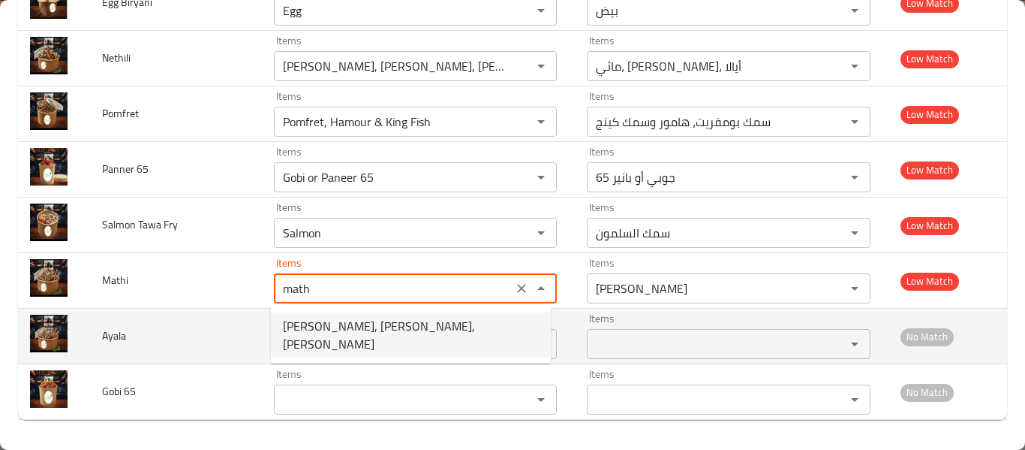
type input "Mathi, Nethili, Ayala"
type input "ماثي، نيثيلي، أيالا"
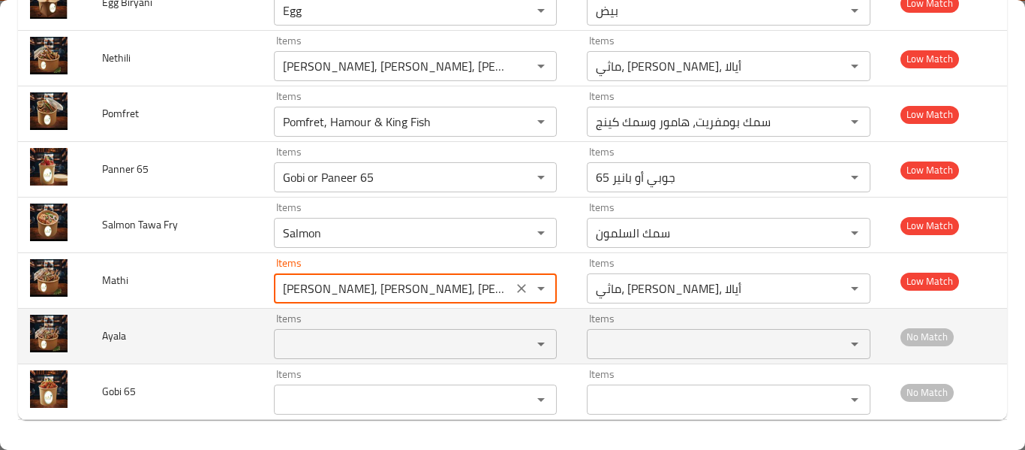
type input "Mathi, Nethili, Ayala"
click at [322, 349] on input "Items" at bounding box center [393, 343] width 230 height 21
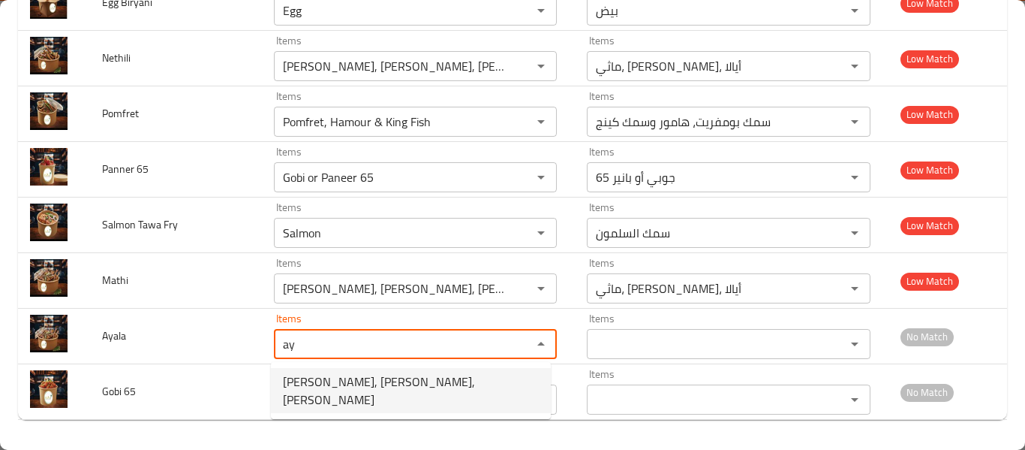
click at [326, 385] on span "Mathi, Nethili, Ayala" at bounding box center [411, 390] width 256 height 36
type input "Mathi, Nethili, Ayala"
type input "ماثي، نيثيلي، أيالا"
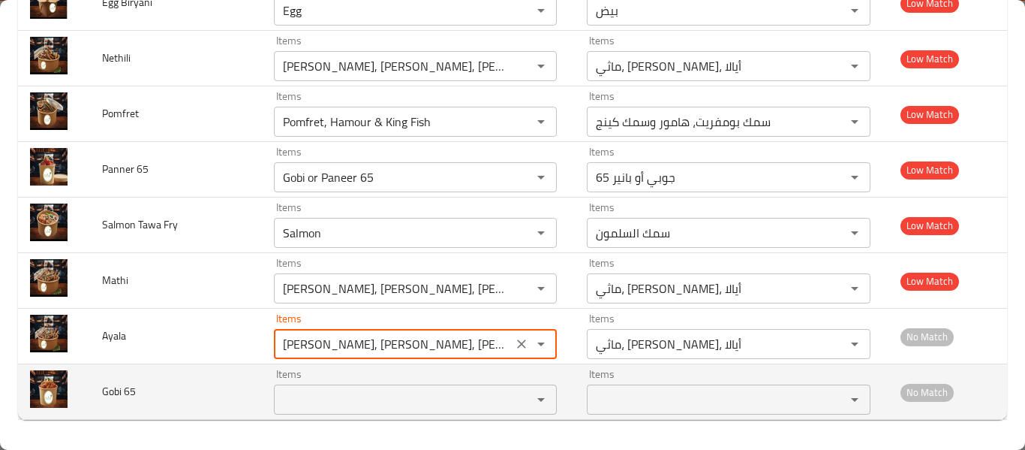
type input "Mathi, Nethili, Ayala"
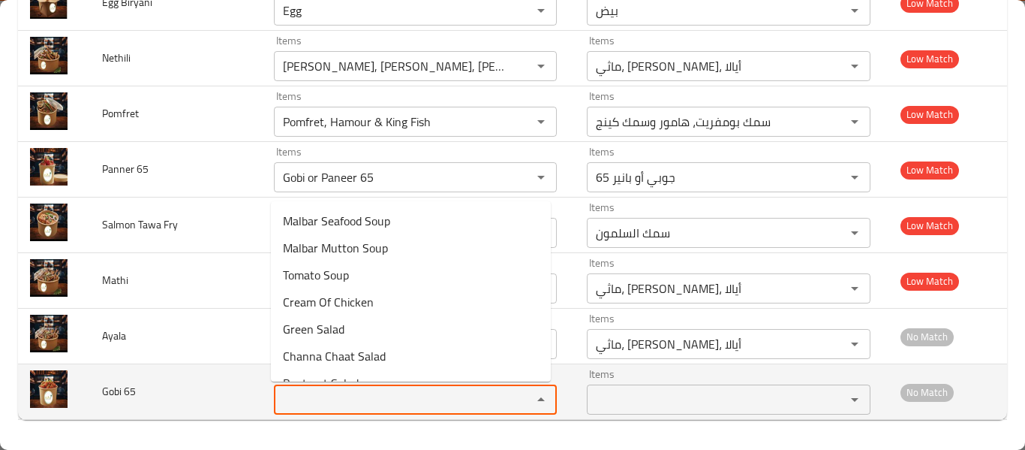
click at [323, 399] on 65 "Items" at bounding box center [393, 399] width 230 height 21
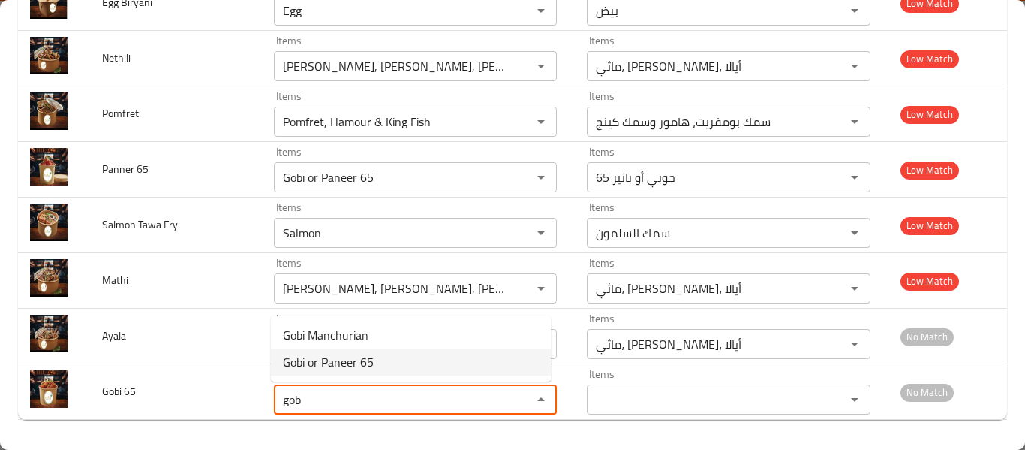
click at [359, 371] on span "Gobi or Paneer 65" at bounding box center [328, 362] width 91 height 18
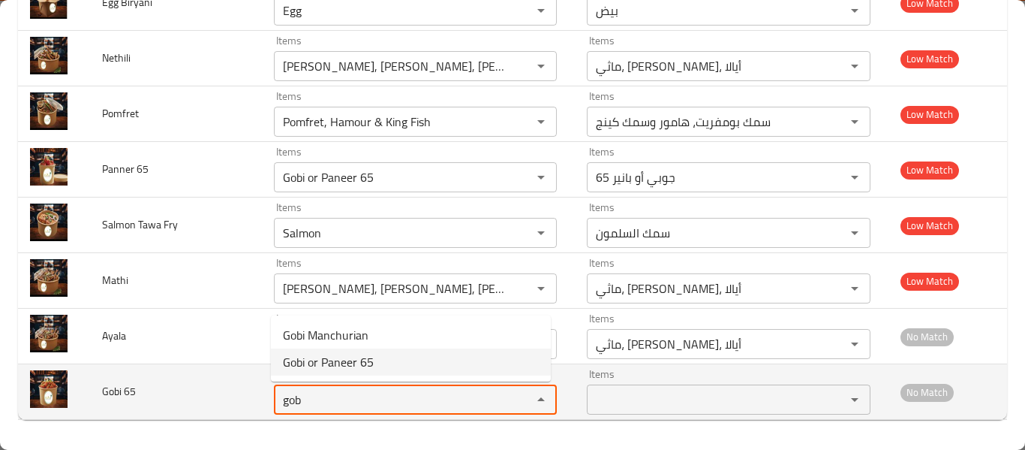
type 65 "Gobi or Paneer 65"
type 65-ar "جوبي أو بانير 65"
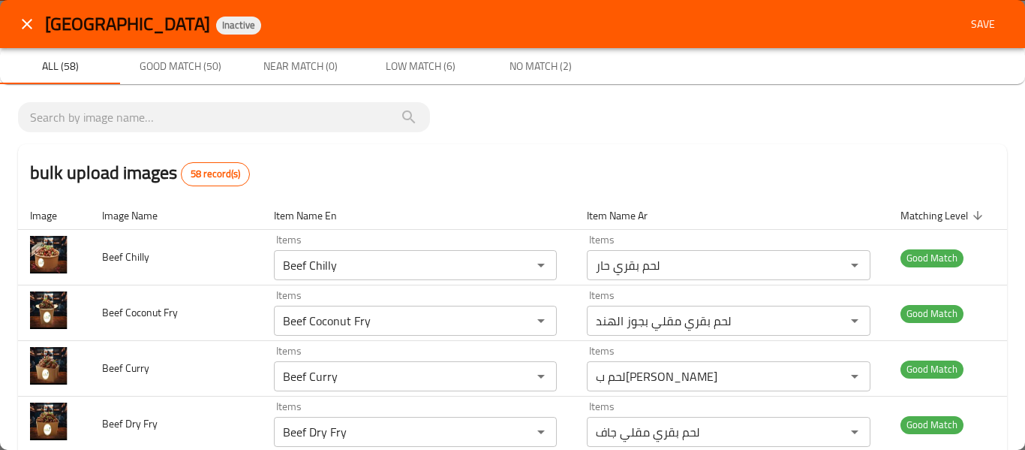
type 65 "Gobi or Paneer 65"
click at [973, 29] on span "Save" at bounding box center [983, 24] width 36 height 19
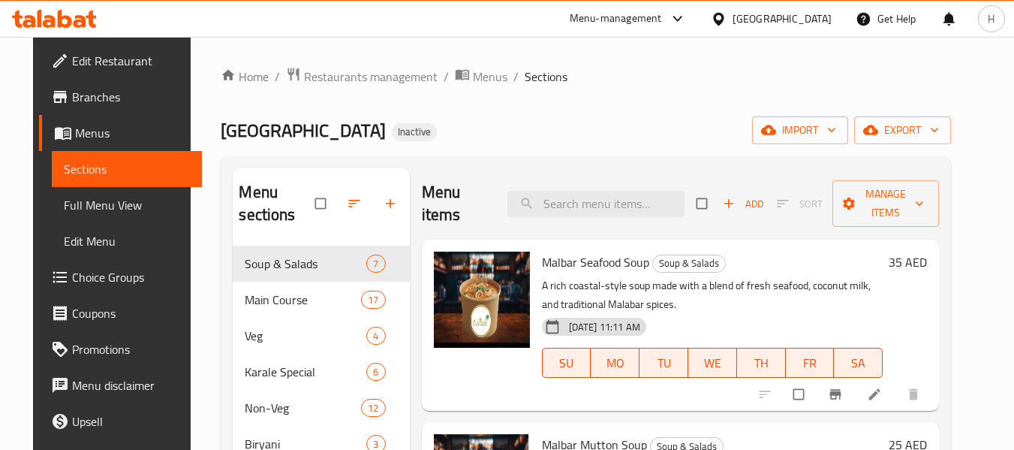
click at [77, 202] on span "Full Menu View" at bounding box center [127, 205] width 127 height 18
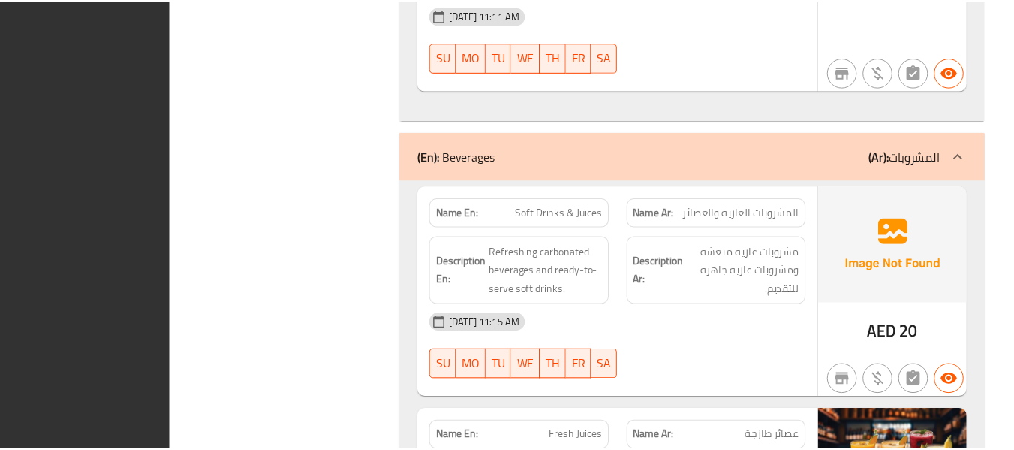
scroll to position [17081, 0]
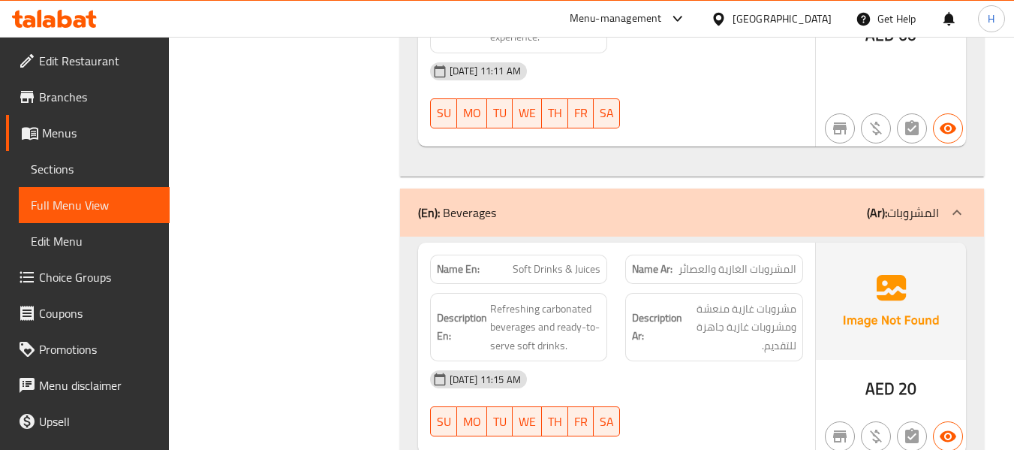
click at [68, 61] on span "Edit Restaurant" at bounding box center [98, 61] width 119 height 18
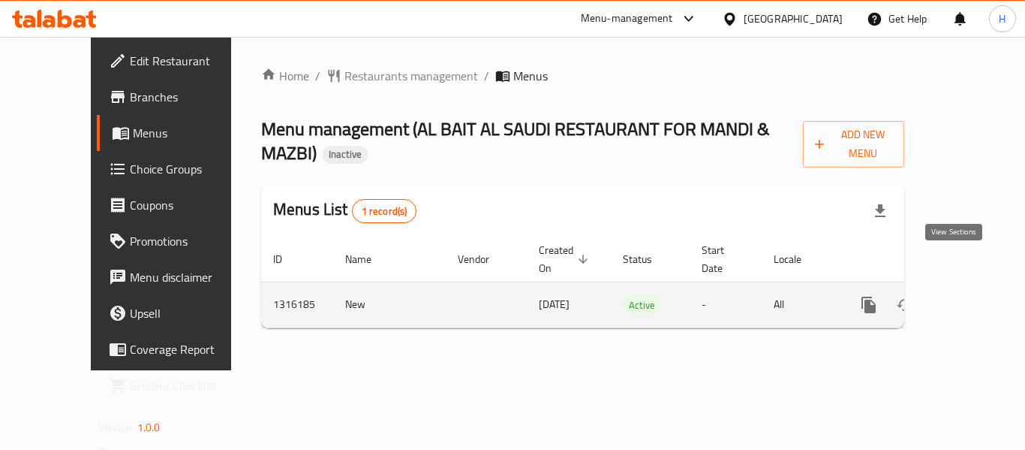
click at [968, 296] on icon "enhanced table" at bounding box center [977, 305] width 18 height 18
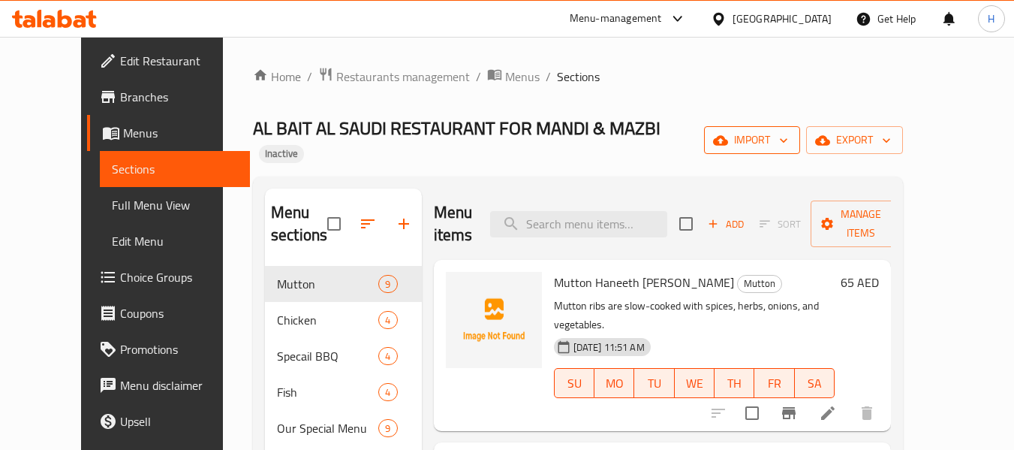
click at [800, 131] on button "import" at bounding box center [752, 140] width 96 height 28
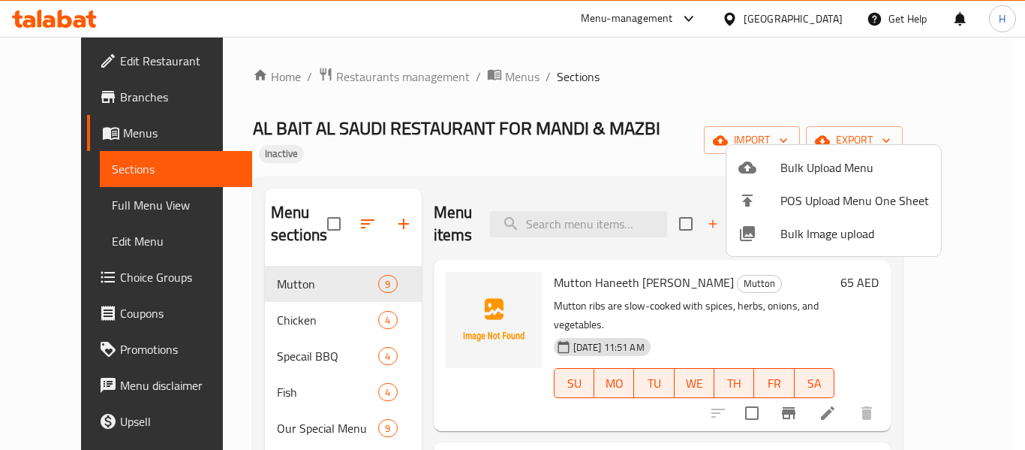
click at [813, 234] on span "Bulk Image upload" at bounding box center [855, 233] width 149 height 18
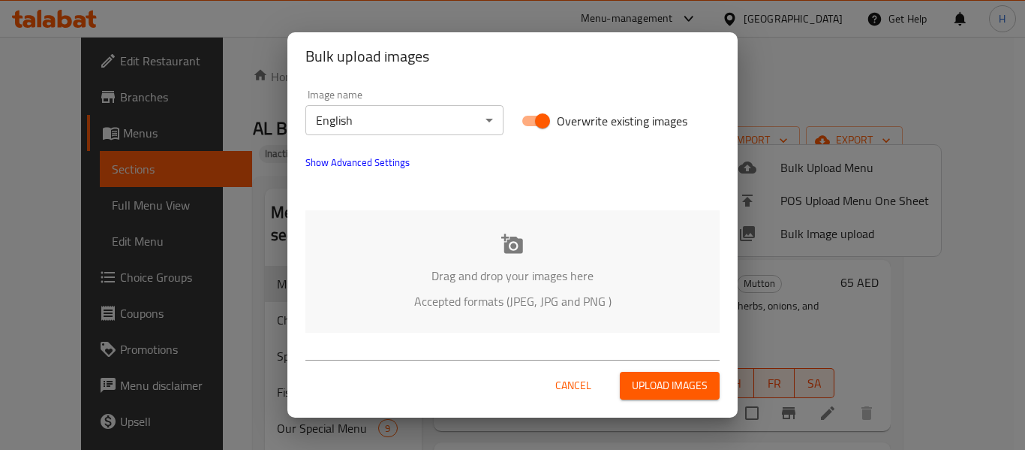
click at [421, 255] on div "Drag and drop your images here Accepted formats (JPEG, JPG and PNG )" at bounding box center [512, 271] width 414 height 122
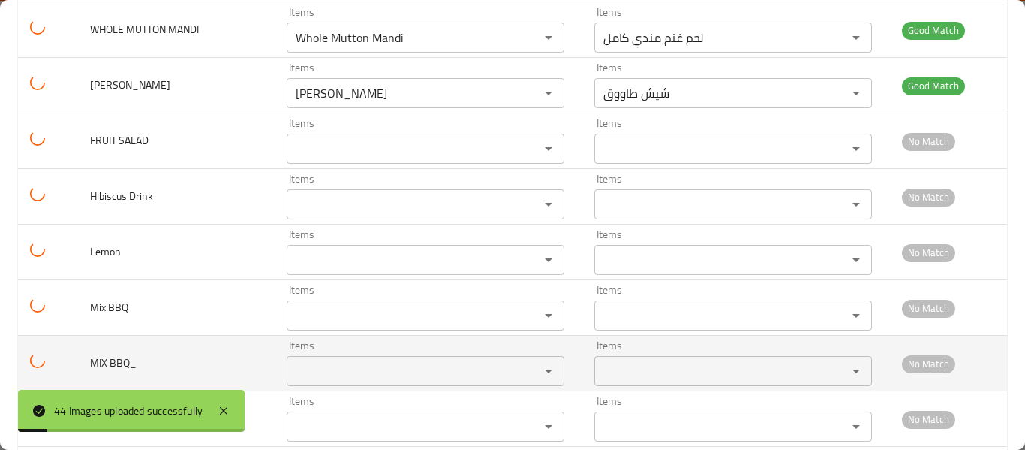
scroll to position [2201, 0]
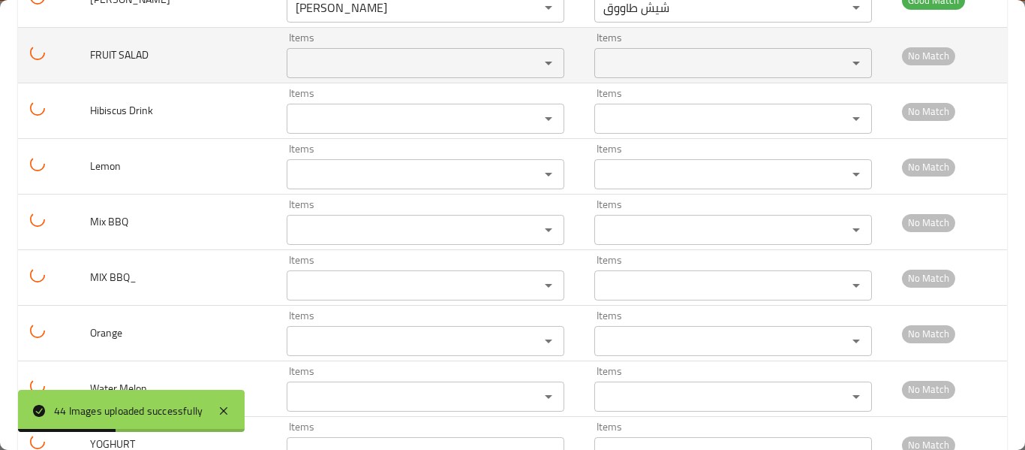
click at [329, 64] on SALAD "Items" at bounding box center [403, 63] width 224 height 21
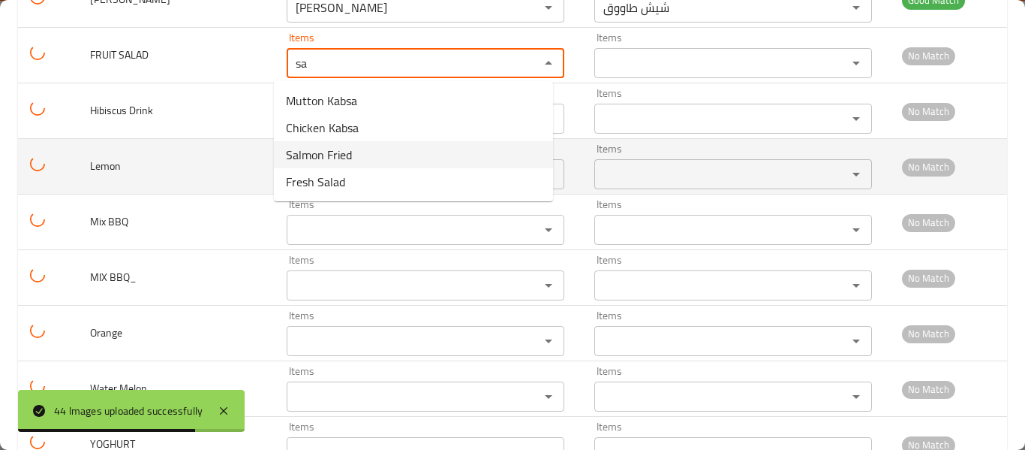
type SALAD "sa"
click at [203, 142] on td "Lemon" at bounding box center [176, 167] width 197 height 56
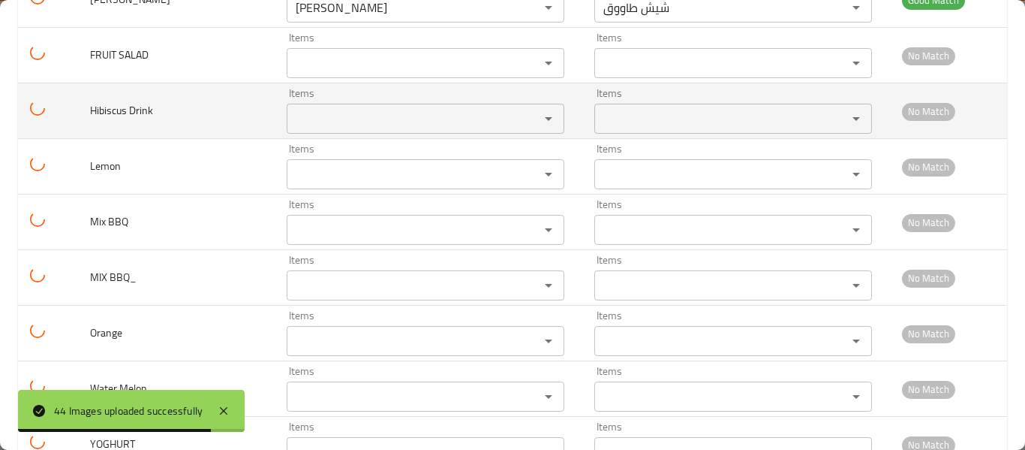
click at [362, 131] on div "Items" at bounding box center [426, 119] width 278 height 30
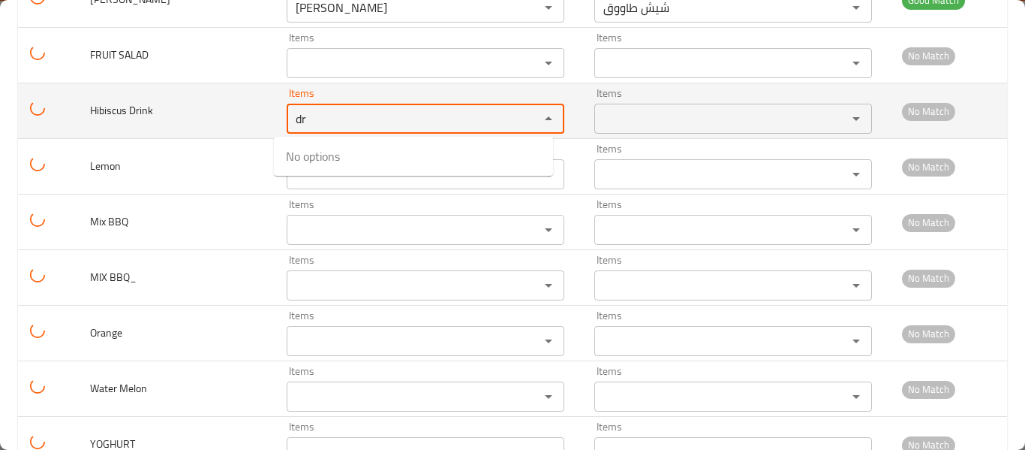
type Drink "d"
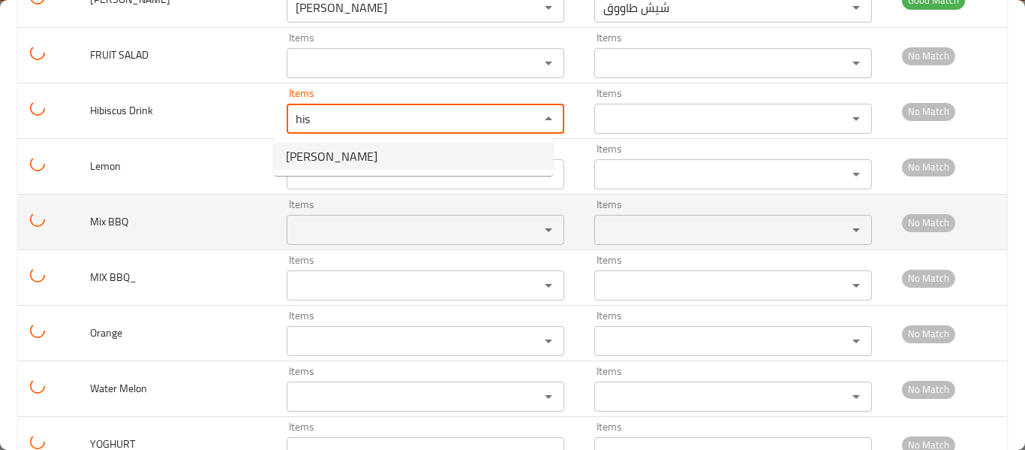
type Drink "his"
drag, startPoint x: 121, startPoint y: 209, endPoint x: 128, endPoint y: 205, distance: 7.7
click at [121, 209] on td "Mix BBQ" at bounding box center [176, 222] width 197 height 56
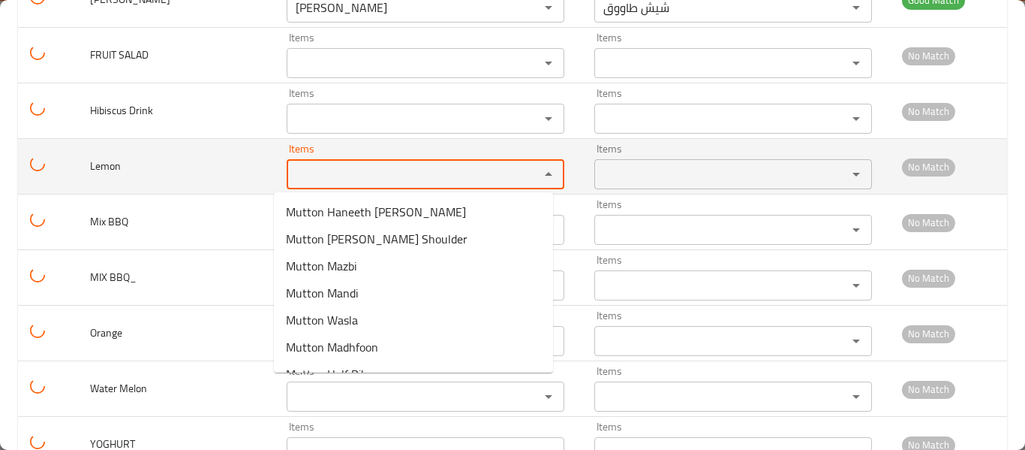
click at [323, 170] on input "Items" at bounding box center [403, 174] width 224 height 21
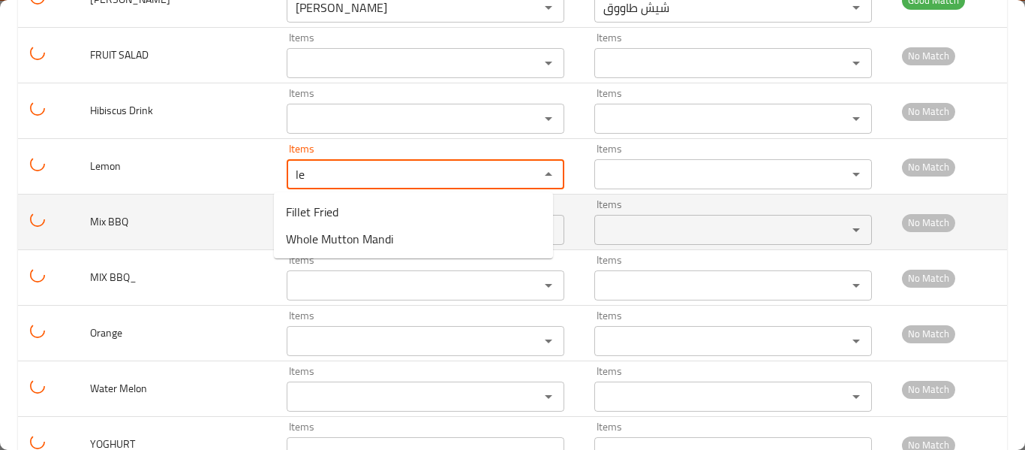
type input "le"
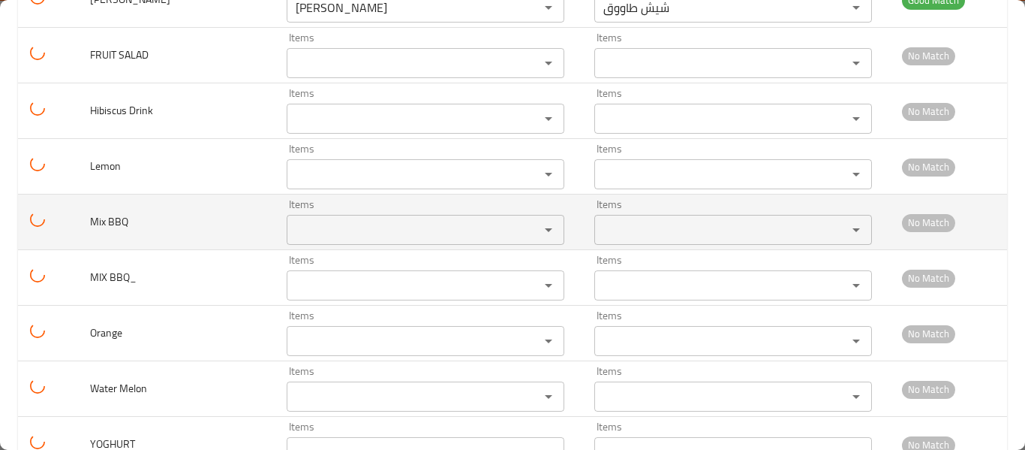
click at [131, 221] on td "Mix BBQ" at bounding box center [176, 222] width 197 height 56
click at [356, 224] on BBQ "Items" at bounding box center [403, 229] width 224 height 21
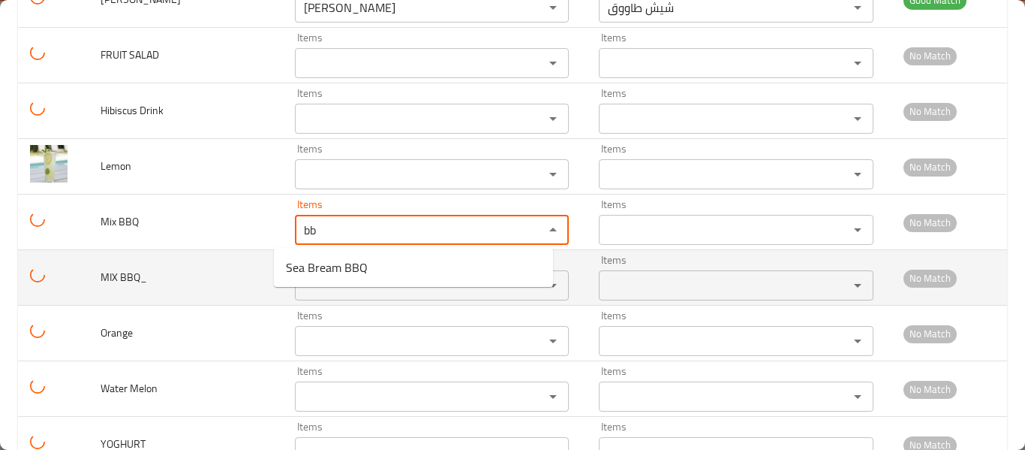
type BBQ "bb"
click at [208, 261] on td "MIX BBQ_" at bounding box center [186, 278] width 194 height 56
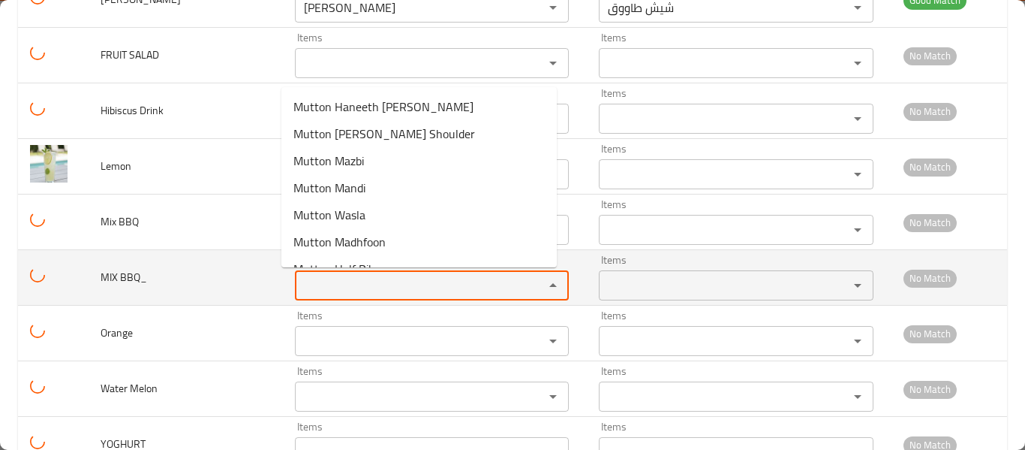
click at [381, 280] on BBQ_ "Items" at bounding box center [409, 285] width 221 height 21
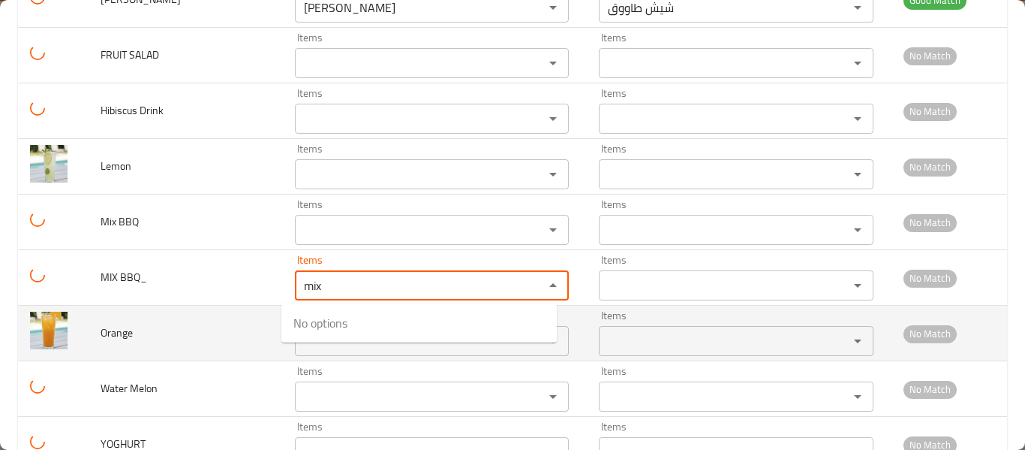
type BBQ_ "mix"
click at [109, 324] on span "Orange" at bounding box center [117, 333] width 32 height 20
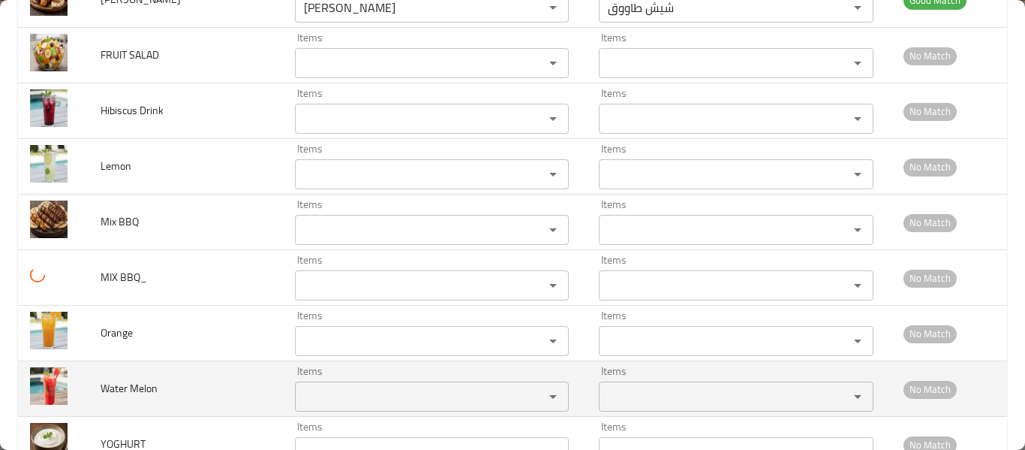
click at [381, 393] on Melon "Items" at bounding box center [409, 396] width 221 height 21
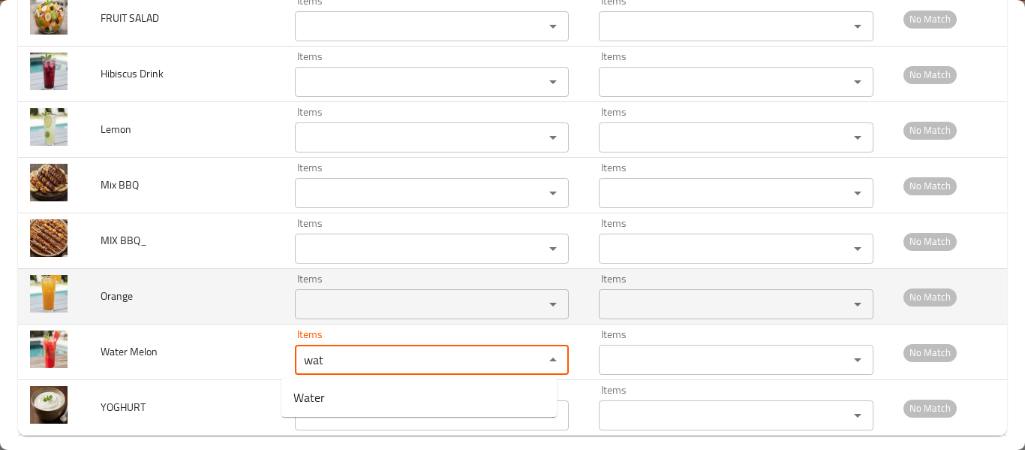
scroll to position [2254, 0]
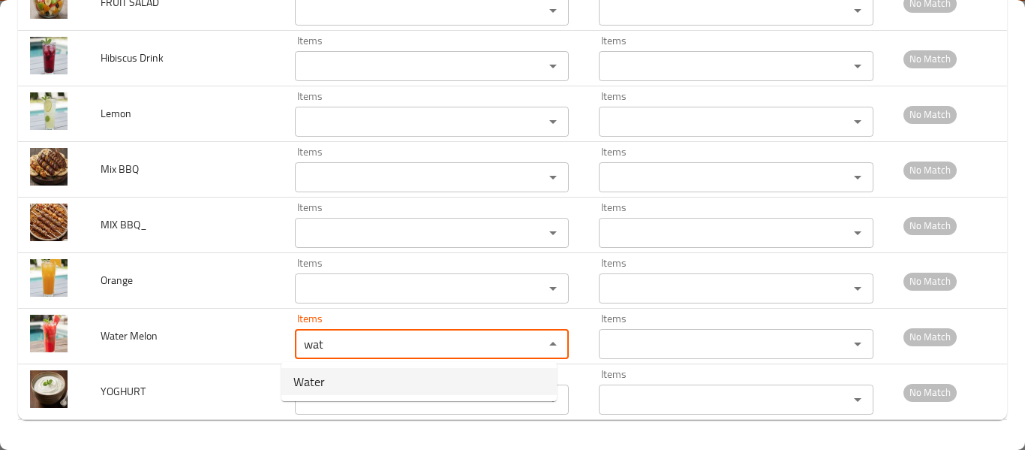
type Melon "wat"
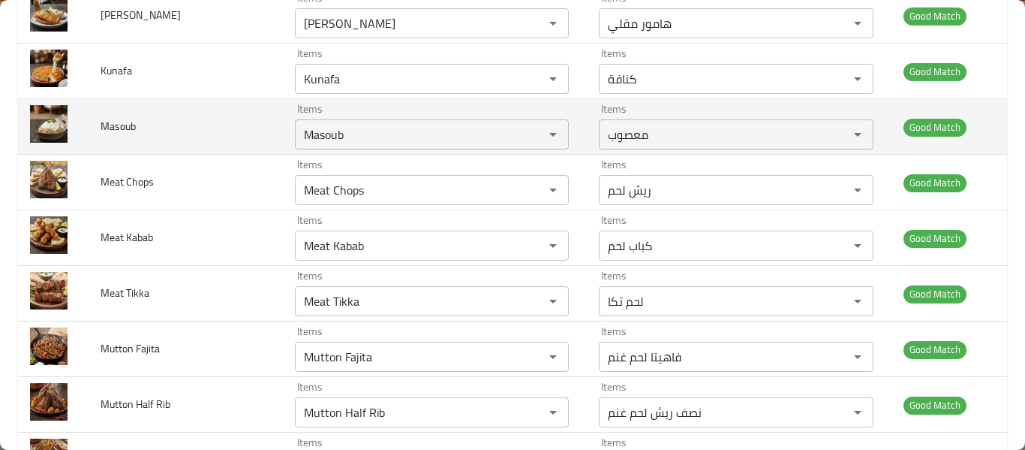
scroll to position [0, 0]
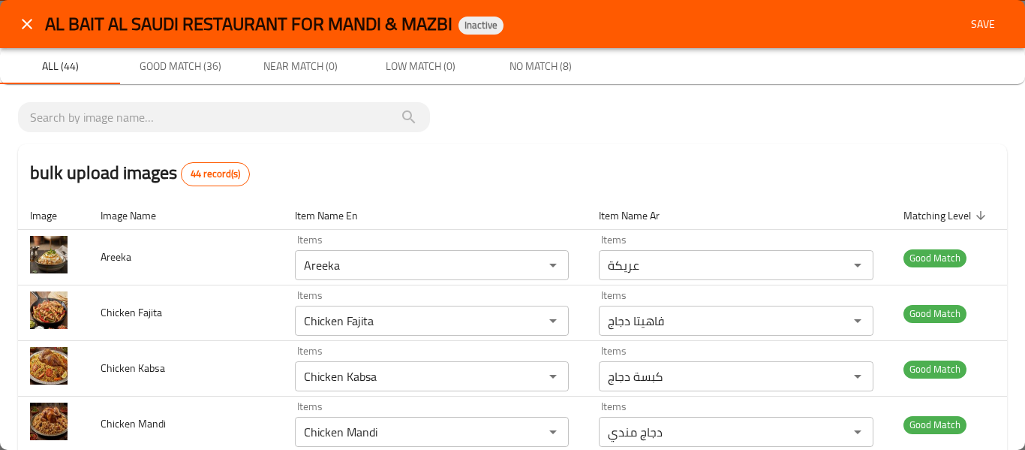
type input "yo"
click at [965, 19] on span "Save" at bounding box center [983, 24] width 36 height 19
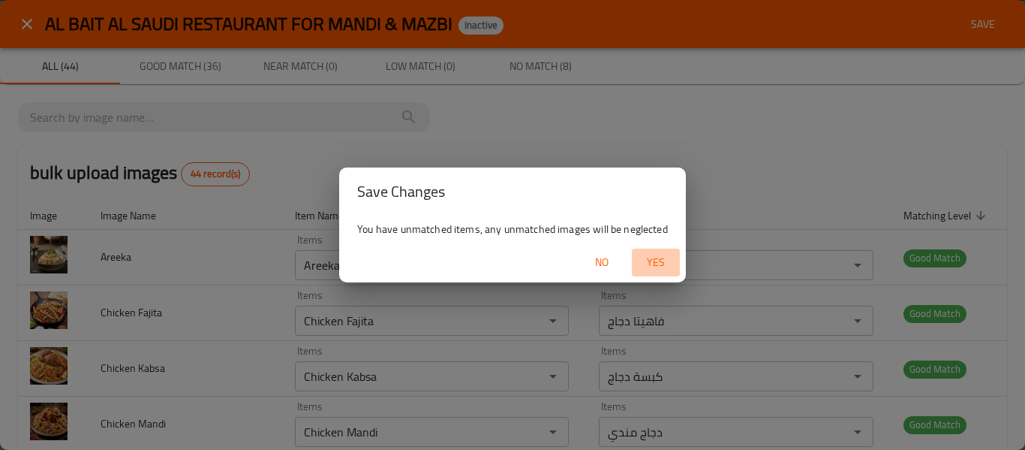
click at [659, 273] on button "Yes" at bounding box center [656, 262] width 48 height 28
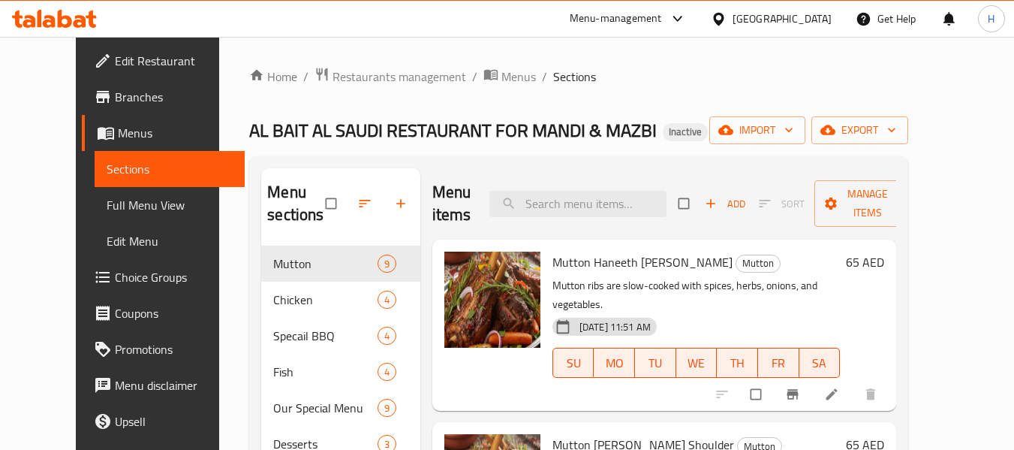
click at [107, 202] on span "Full Menu View" at bounding box center [170, 205] width 127 height 18
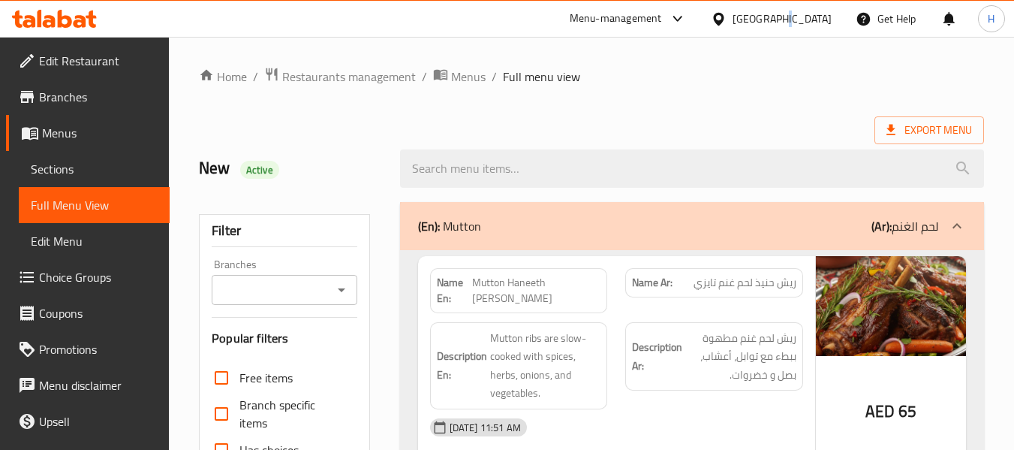
click at [779, 32] on div "United Arab Emirates" at bounding box center [771, 19] width 145 height 36
click at [768, 14] on div "United Arab Emirates" at bounding box center [782, 19] width 99 height 17
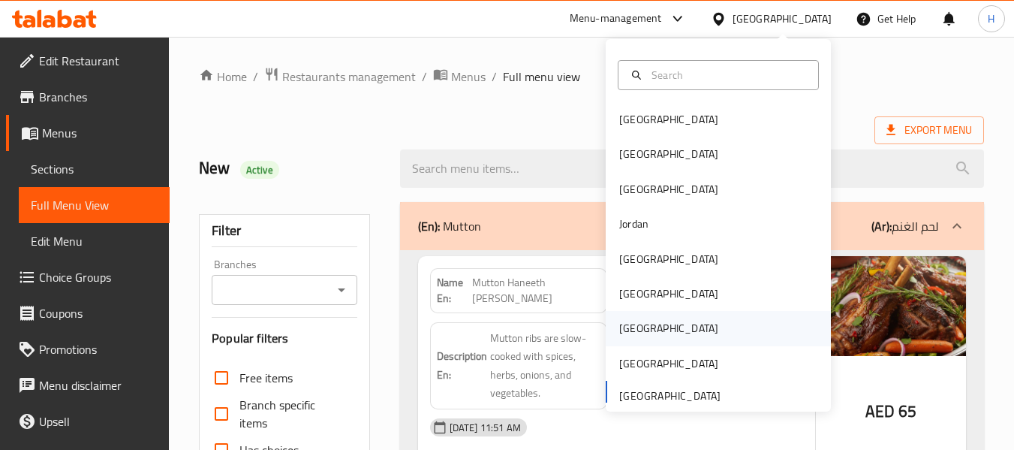
click at [636, 323] on div "[GEOGRAPHIC_DATA]" at bounding box center [668, 328] width 123 height 35
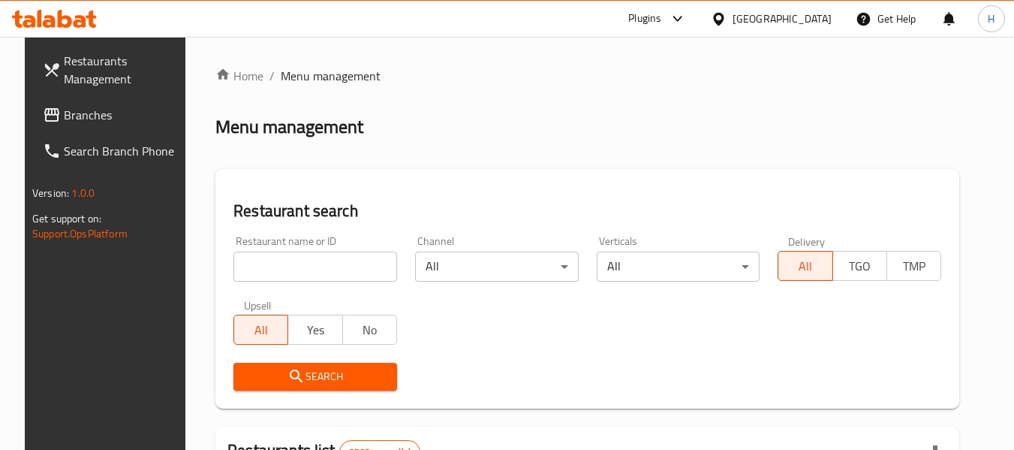
drag, startPoint x: 53, startPoint y: 207, endPoint x: 21, endPoint y: 116, distance: 96.1
click at [44, 117] on icon at bounding box center [51, 115] width 15 height 14
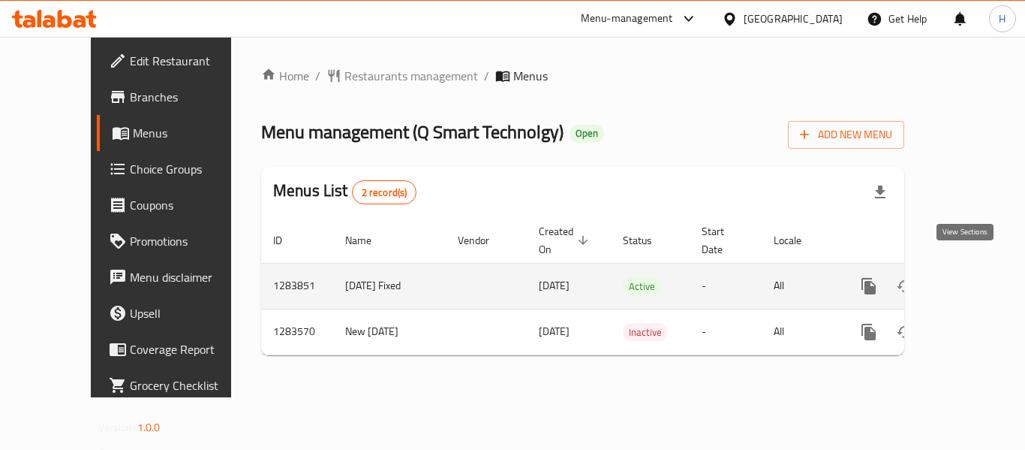
click at [976, 271] on link "enhanced table" at bounding box center [977, 286] width 36 height 36
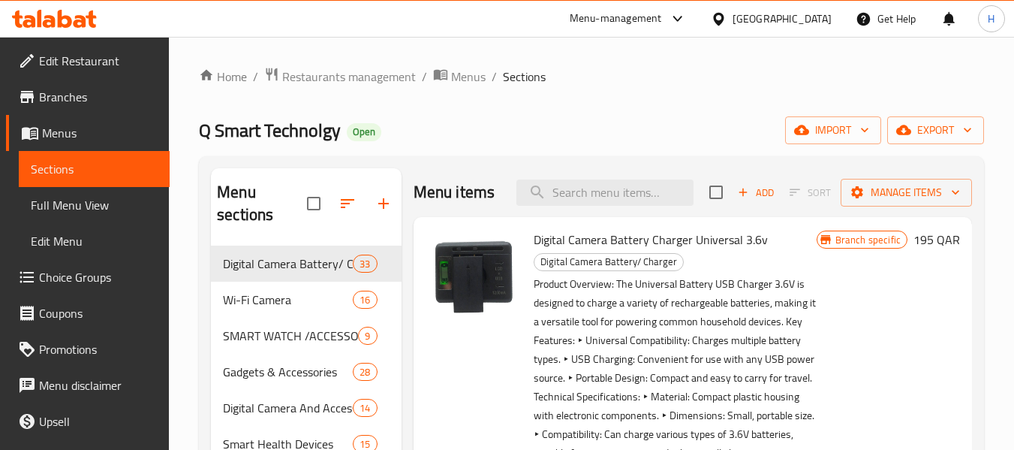
click at [519, 117] on div "Q Smart Technolgy Open import export" at bounding box center [591, 130] width 785 height 28
click at [620, 206] on input "search" at bounding box center [604, 192] width 177 height 26
paste input "Treatment Hair Cap Heating Hair Steamer"
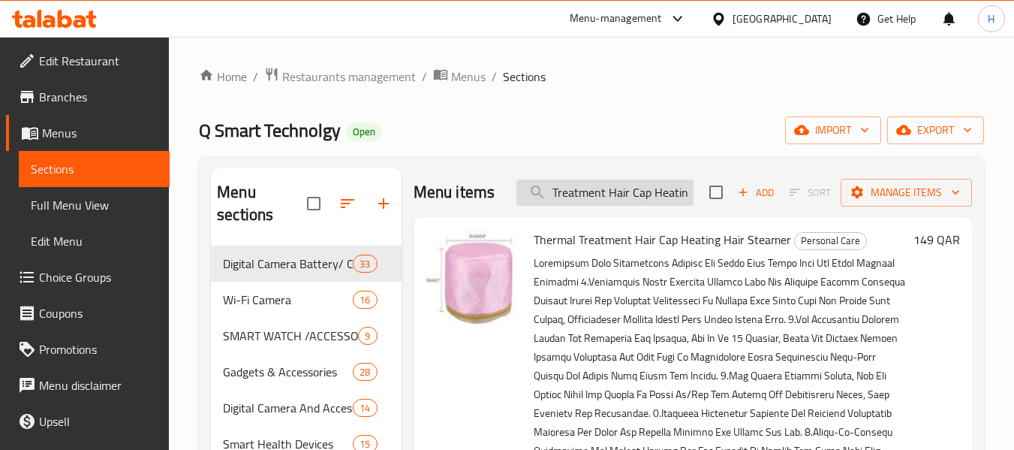
click at [612, 201] on input "Treatment Hair Cap Heating Hair Steamer" at bounding box center [604, 192] width 177 height 26
paste input "Permanent Laser Depilator Ipl Hair Removal Handset Home Use For Women And Men"
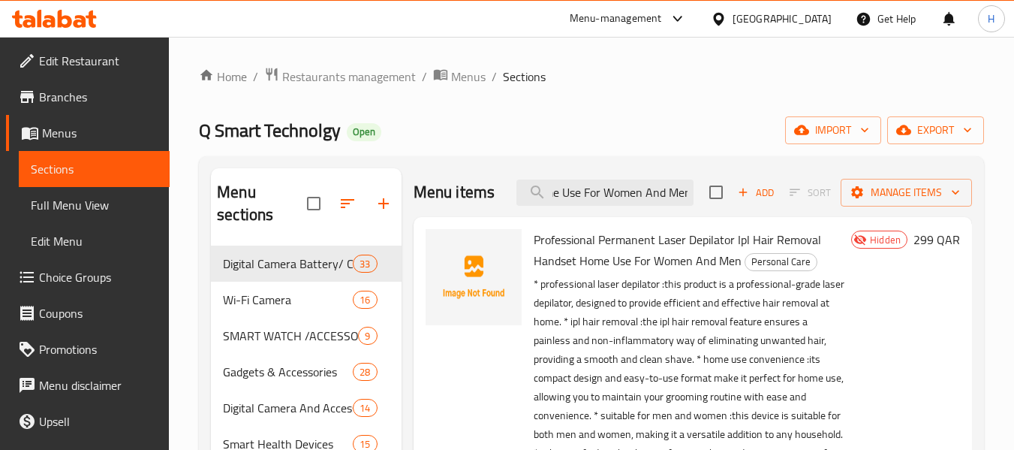
type input "Permanent Laser Depilator Ipl Hair Removal Handset Home Use For Women And Men"
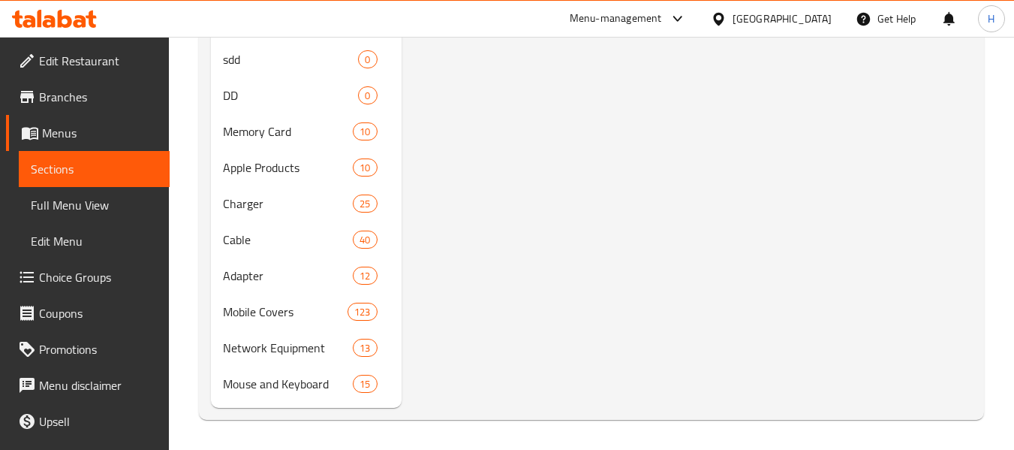
scroll to position [216, 0]
